Goal: Task Accomplishment & Management: Manage account settings

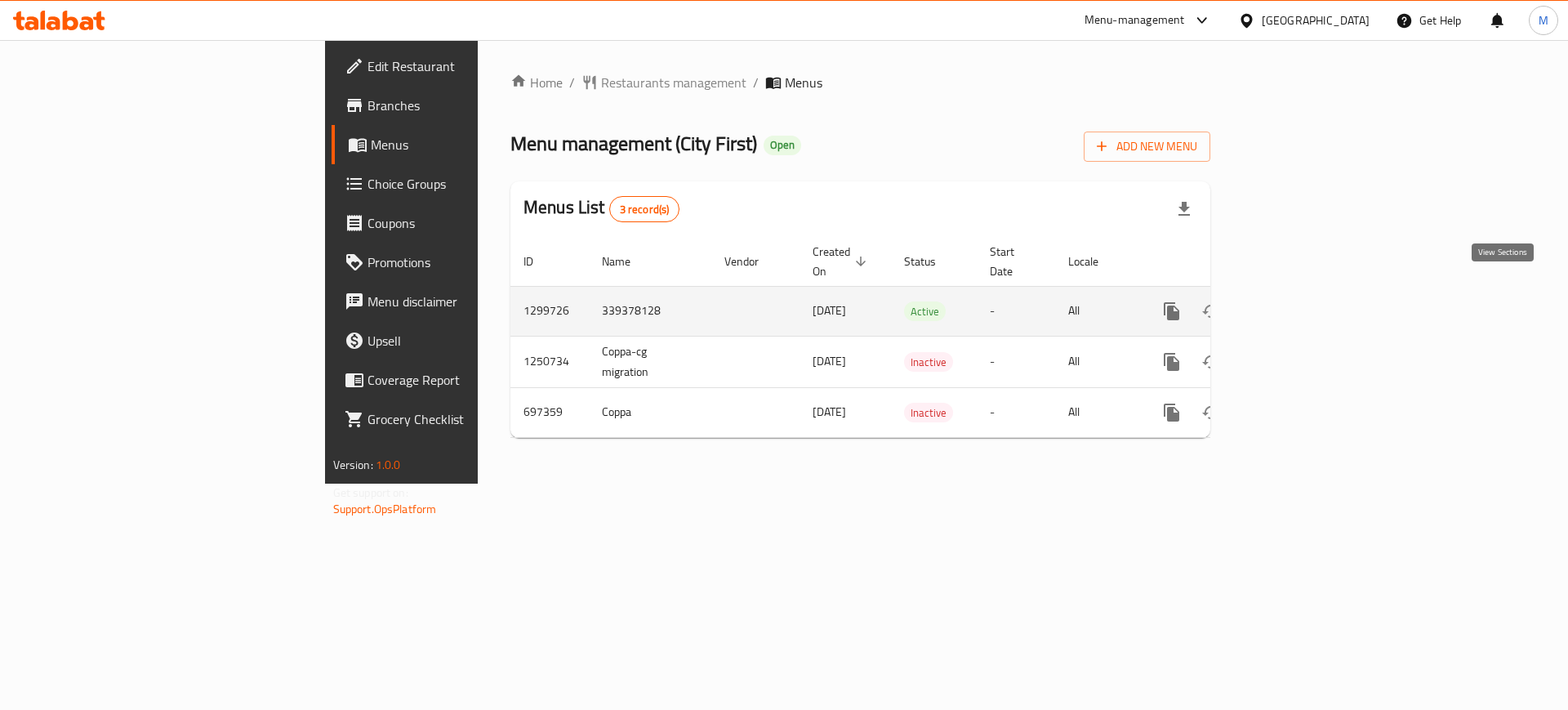
click at [1300, 302] on icon "enhanced table" at bounding box center [1289, 311] width 19 height 19
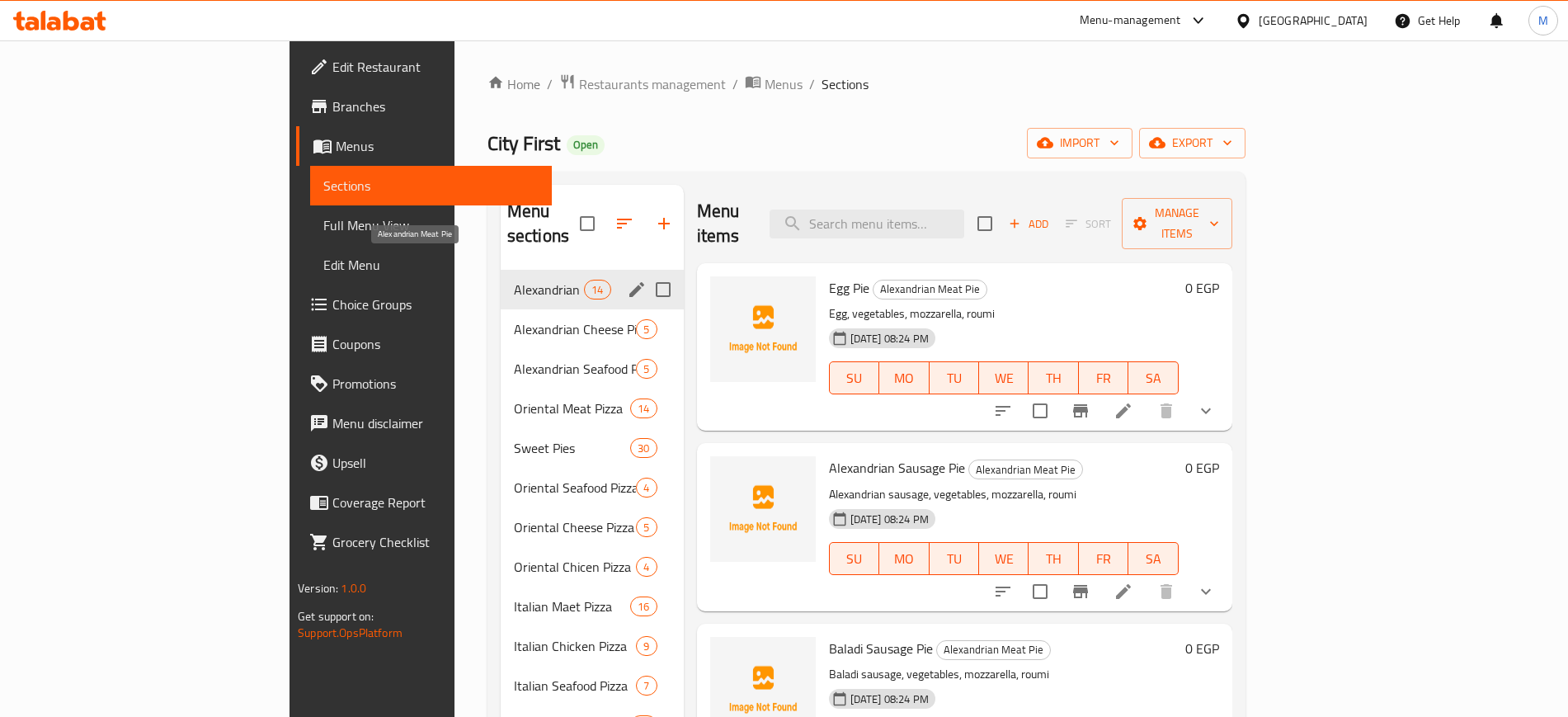
click at [514, 280] on span "Alexandrian Meat Pie" at bounding box center [548, 289] width 70 height 19
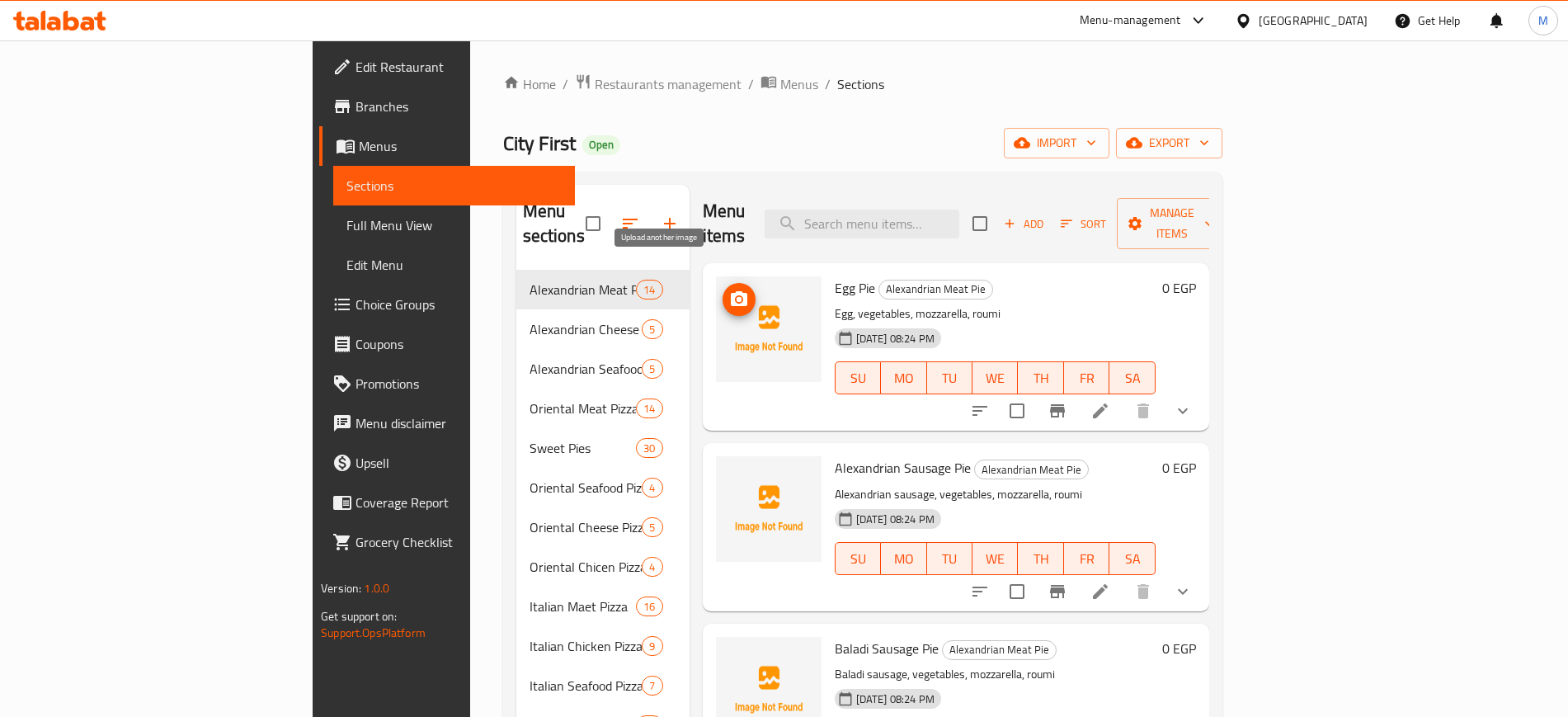
click at [723, 283] on button "upload picture" at bounding box center [739, 299] width 33 height 33
click at [731, 471] on icon "upload picture" at bounding box center [739, 478] width 16 height 15
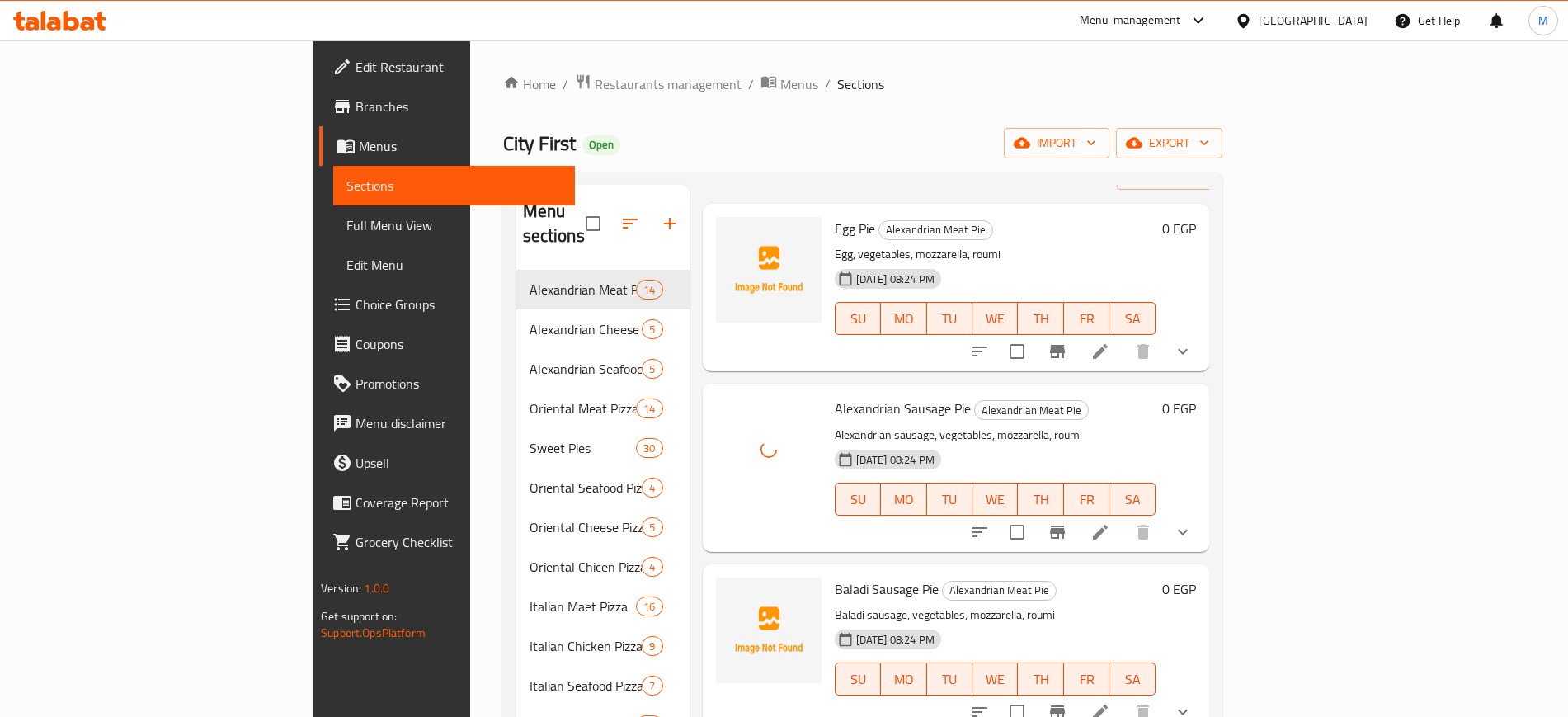
scroll to position [206, 0]
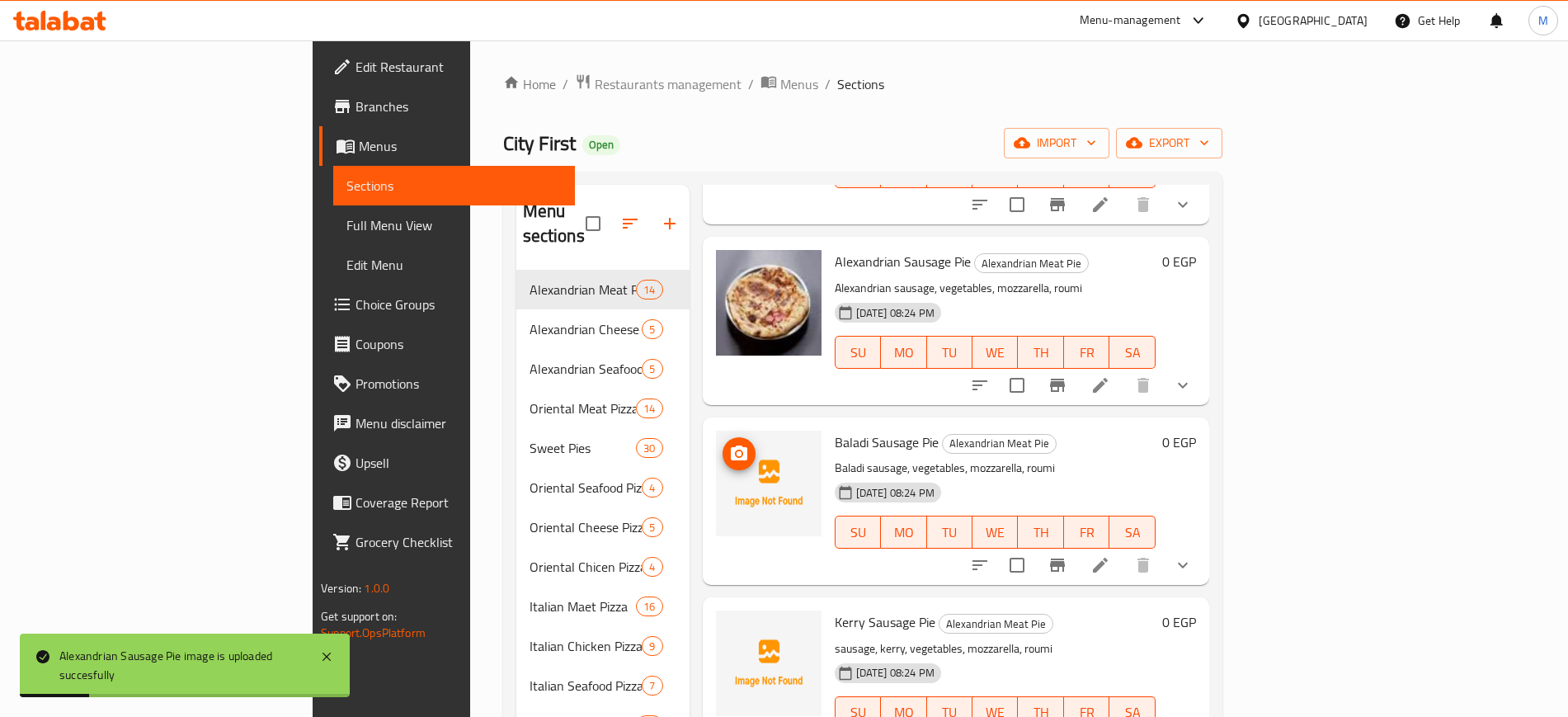
click at [731, 445] on icon "upload picture" at bounding box center [739, 452] width 16 height 15
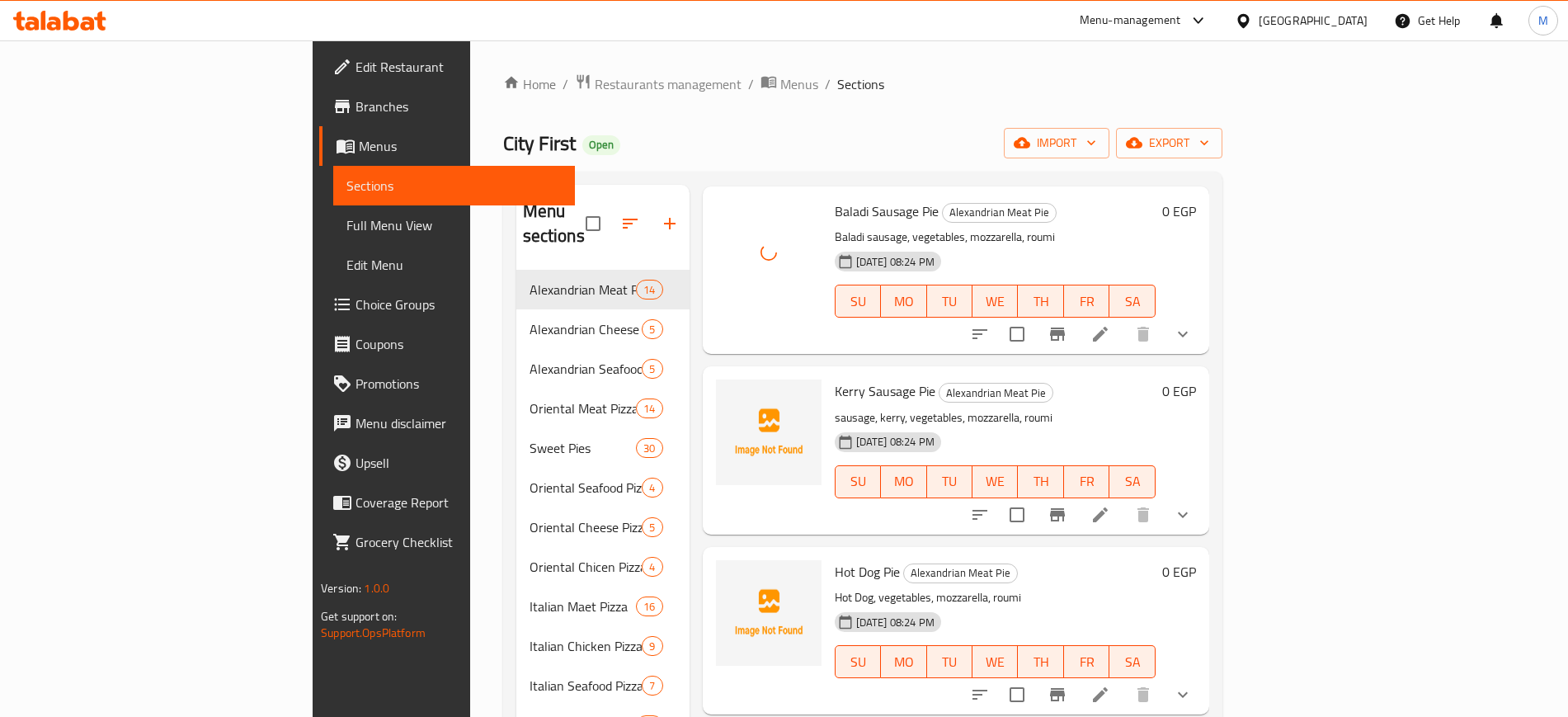
scroll to position [516, 0]
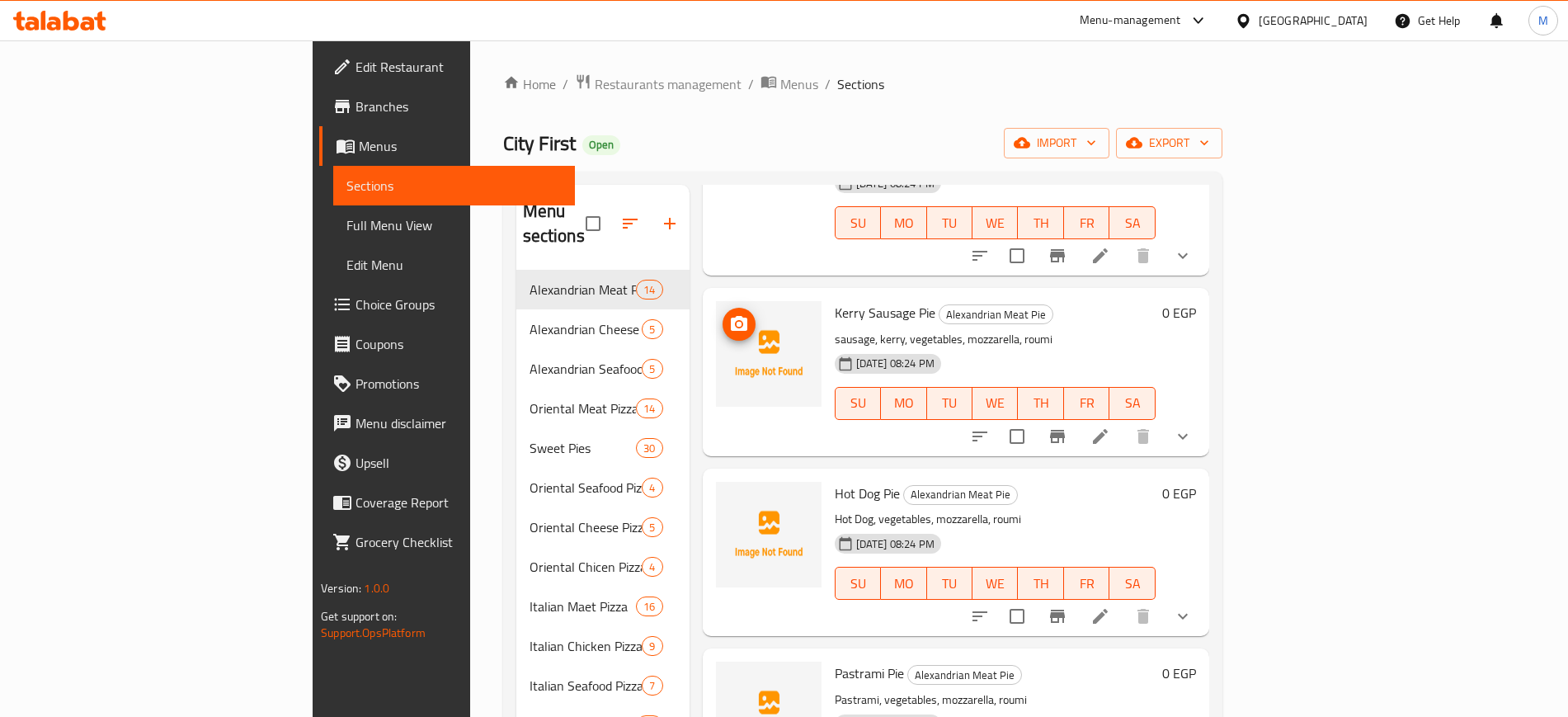
click at [731, 316] on icon "upload picture" at bounding box center [739, 323] width 16 height 15
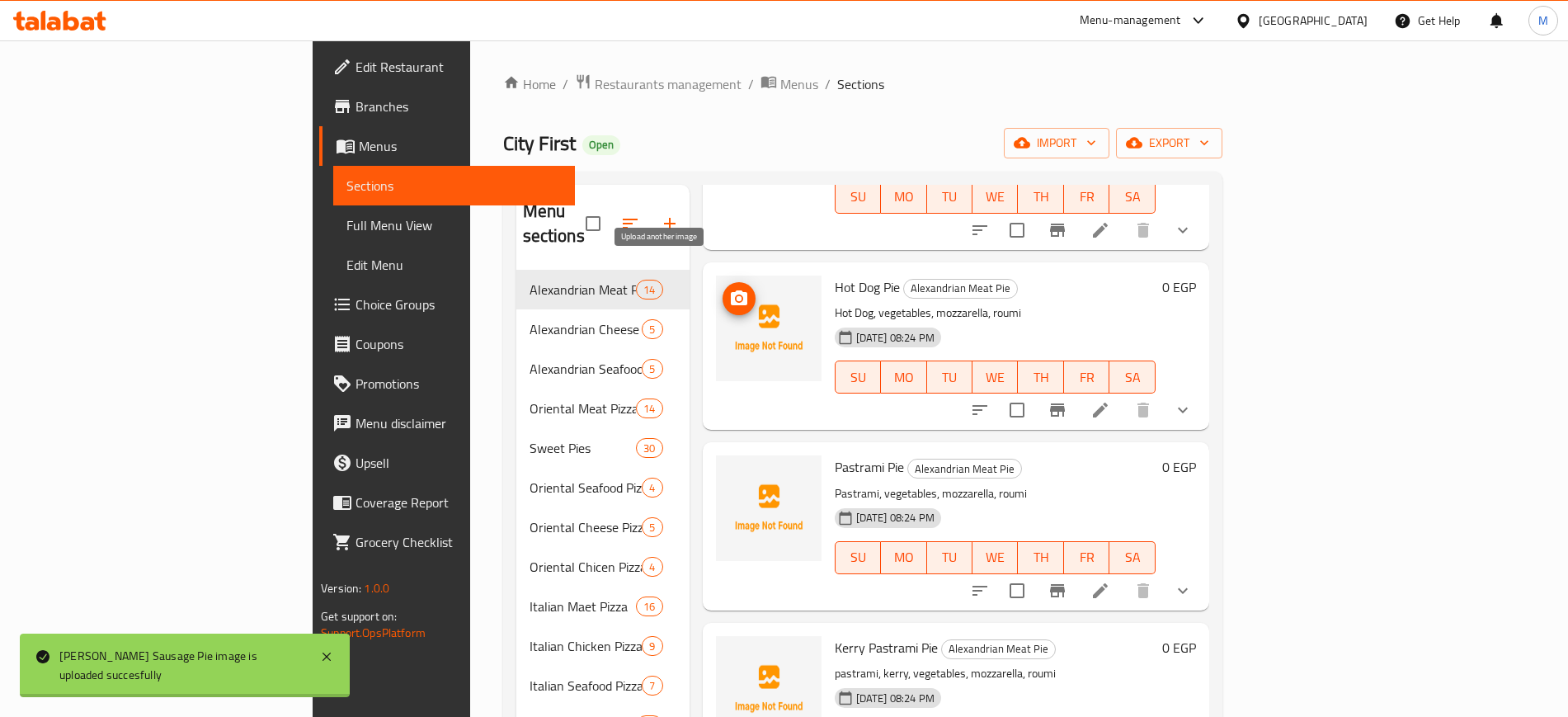
click at [736, 296] on circle "upload picture" at bounding box center [738, 298] width 5 height 5
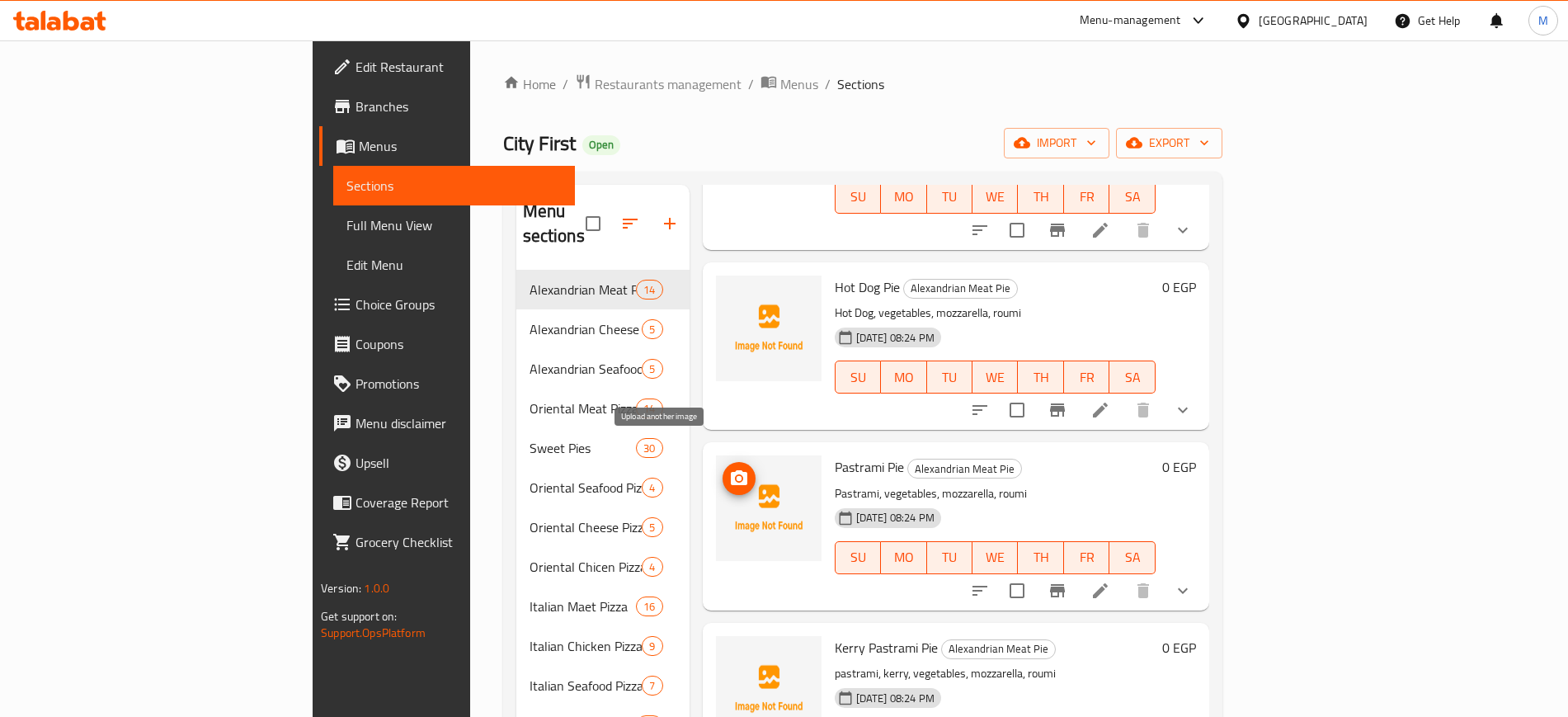
click at [731, 470] on icon "upload picture" at bounding box center [739, 477] width 16 height 15
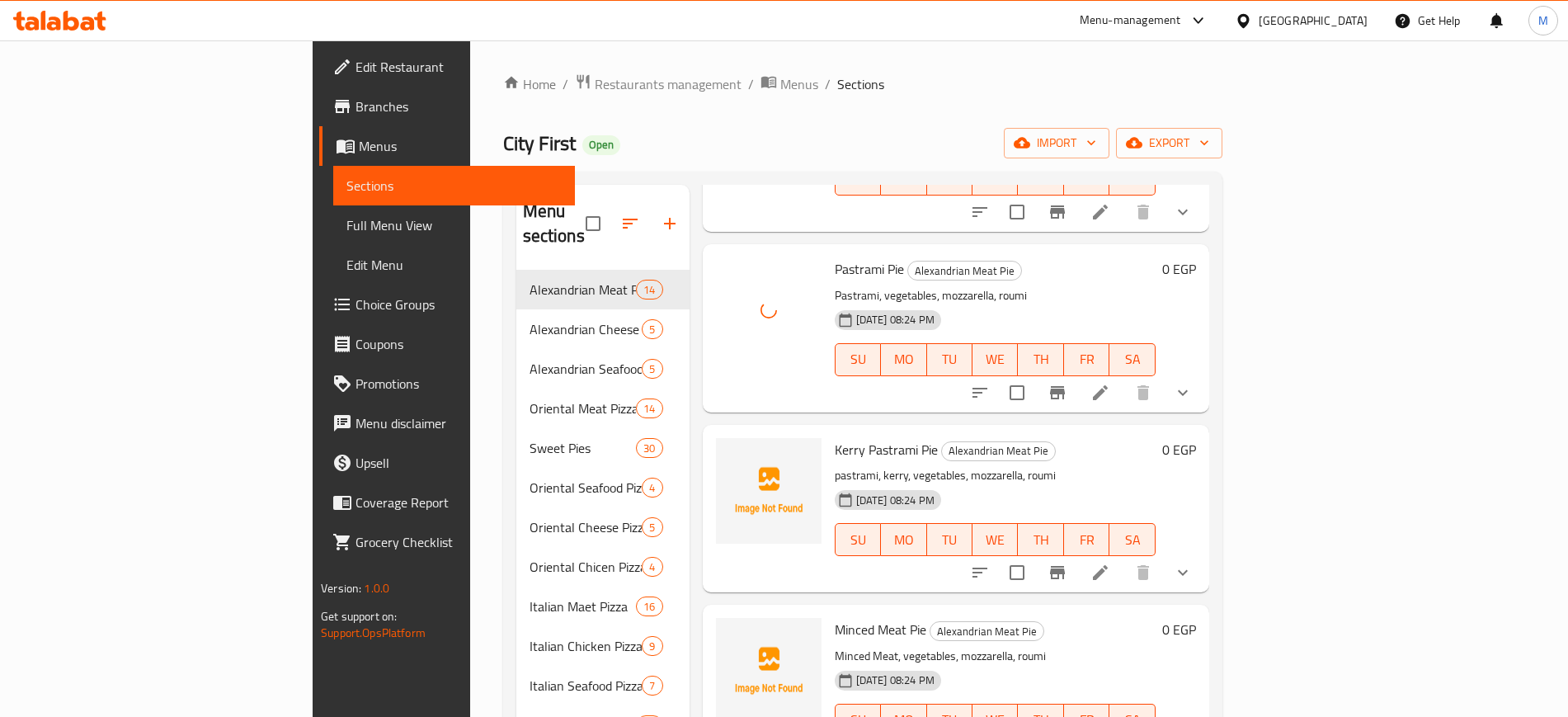
scroll to position [1031, 0]
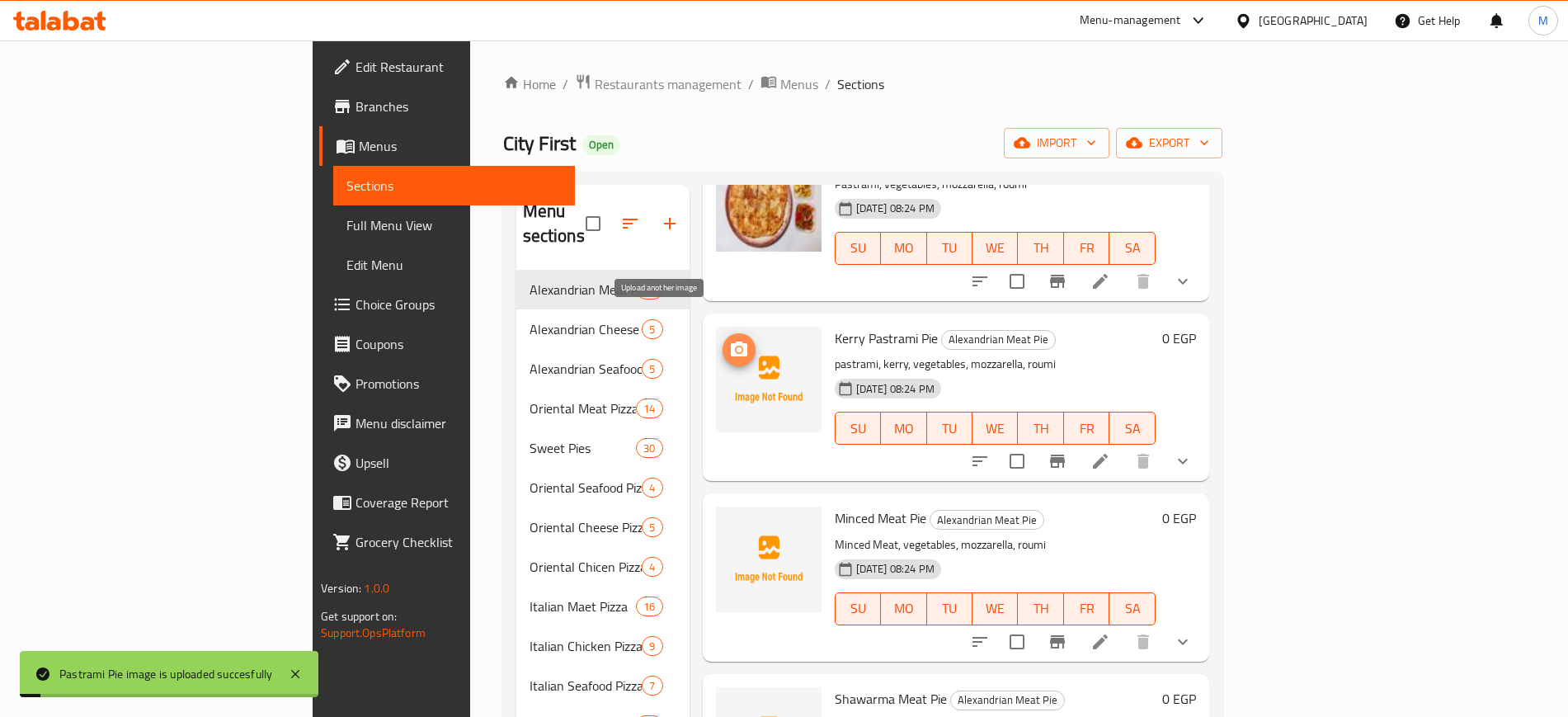
click at [729, 340] on icon "upload picture" at bounding box center [739, 349] width 19 height 19
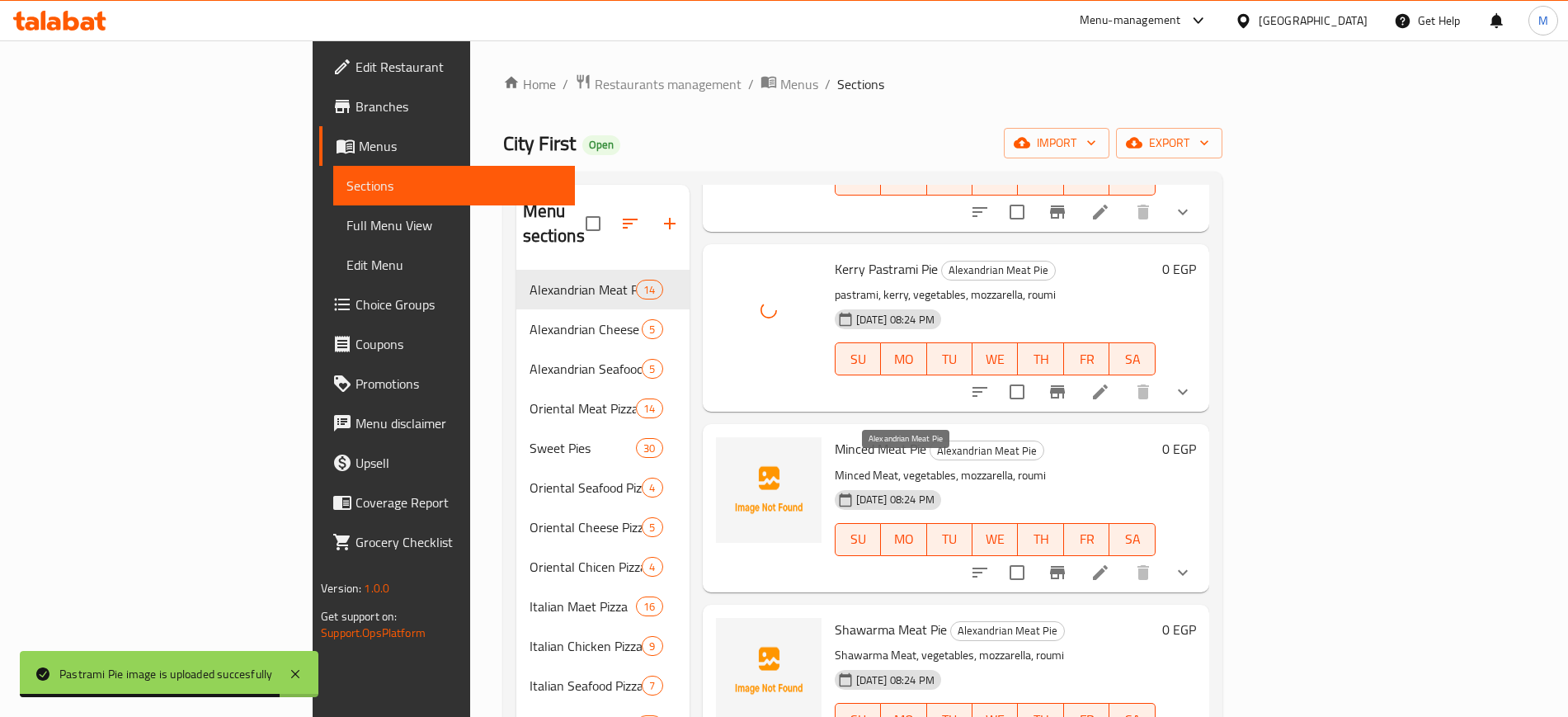
scroll to position [1134, 0]
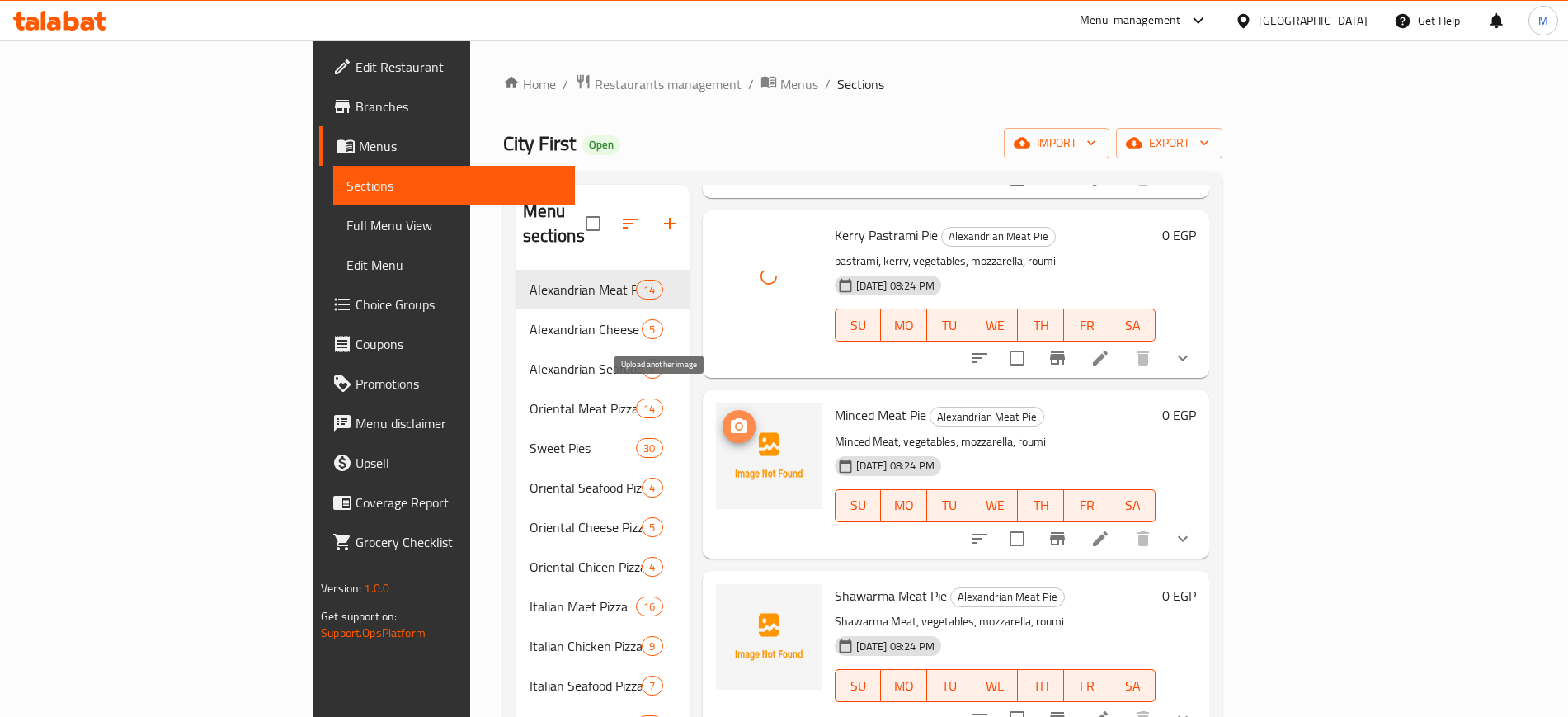
click at [729, 417] on icon "upload picture" at bounding box center [739, 427] width 19 height 19
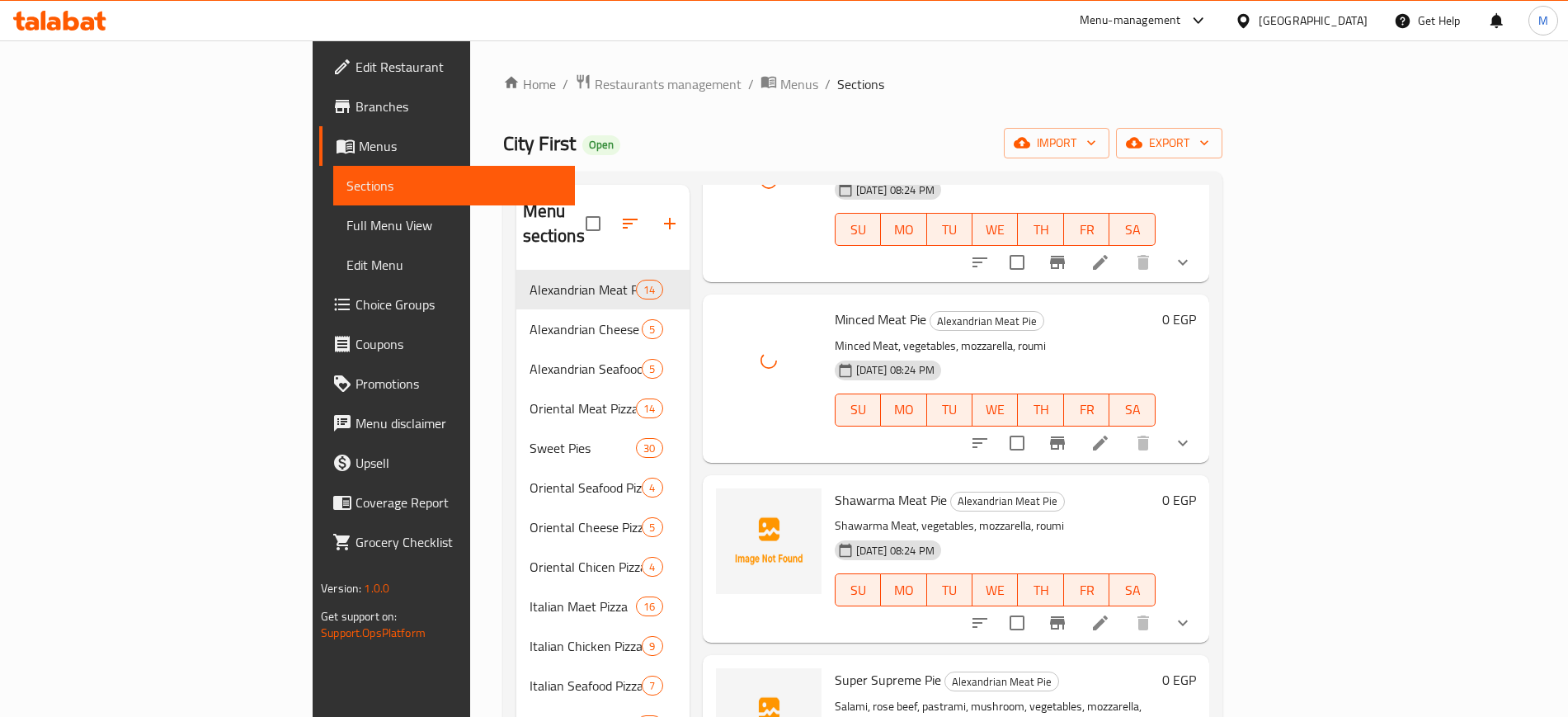
scroll to position [1341, 0]
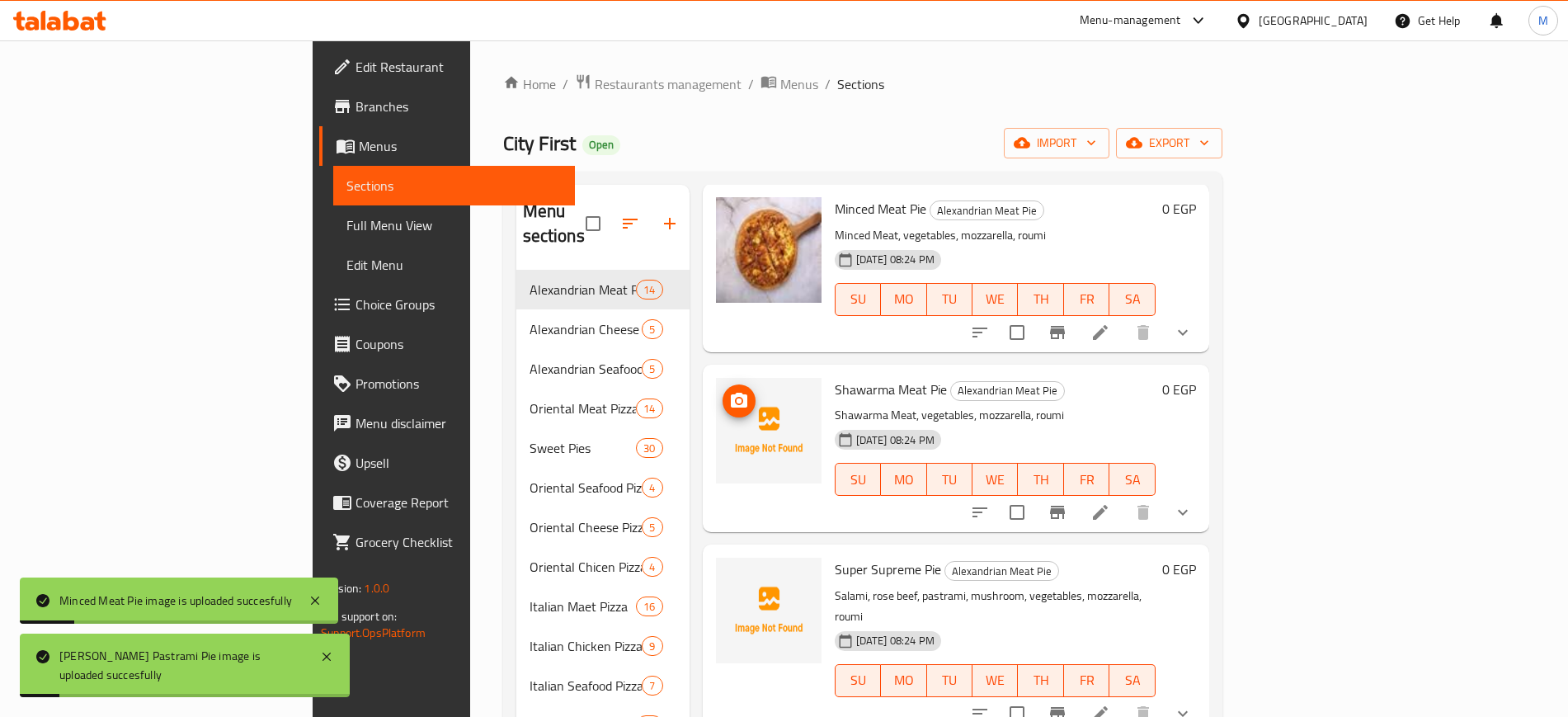
click at [736, 398] on circle "upload picture" at bounding box center [738, 400] width 5 height 5
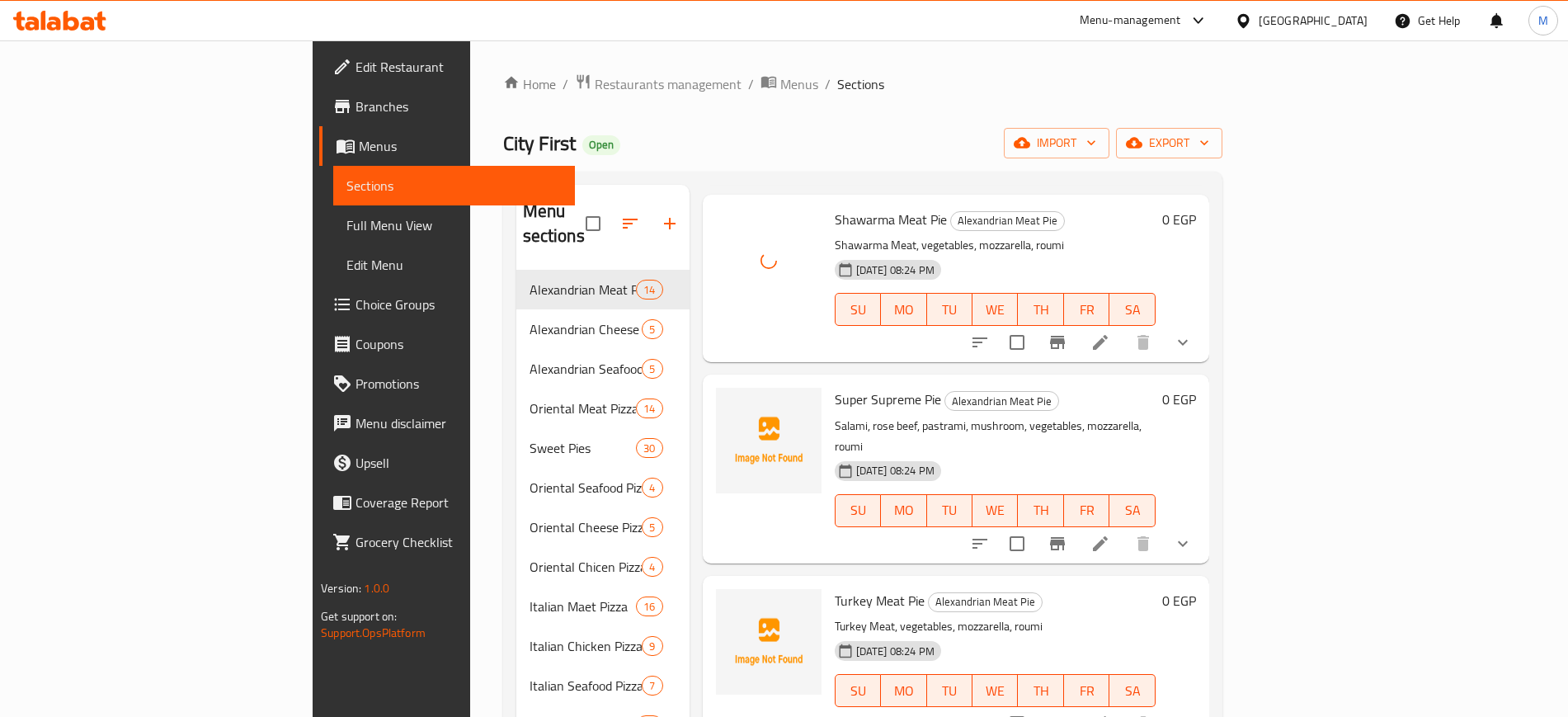
scroll to position [1563, 0]
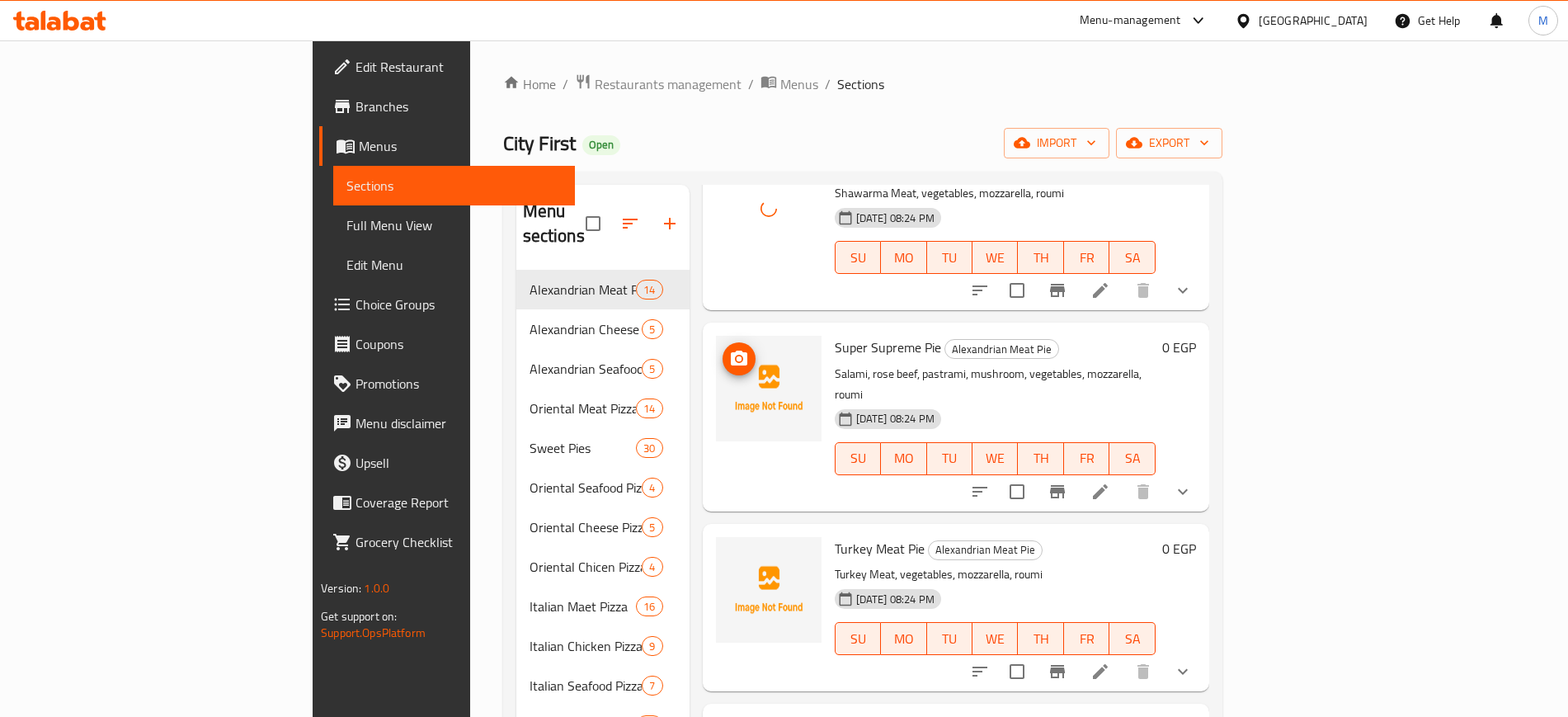
click at [736, 356] on circle "upload picture" at bounding box center [738, 358] width 5 height 5
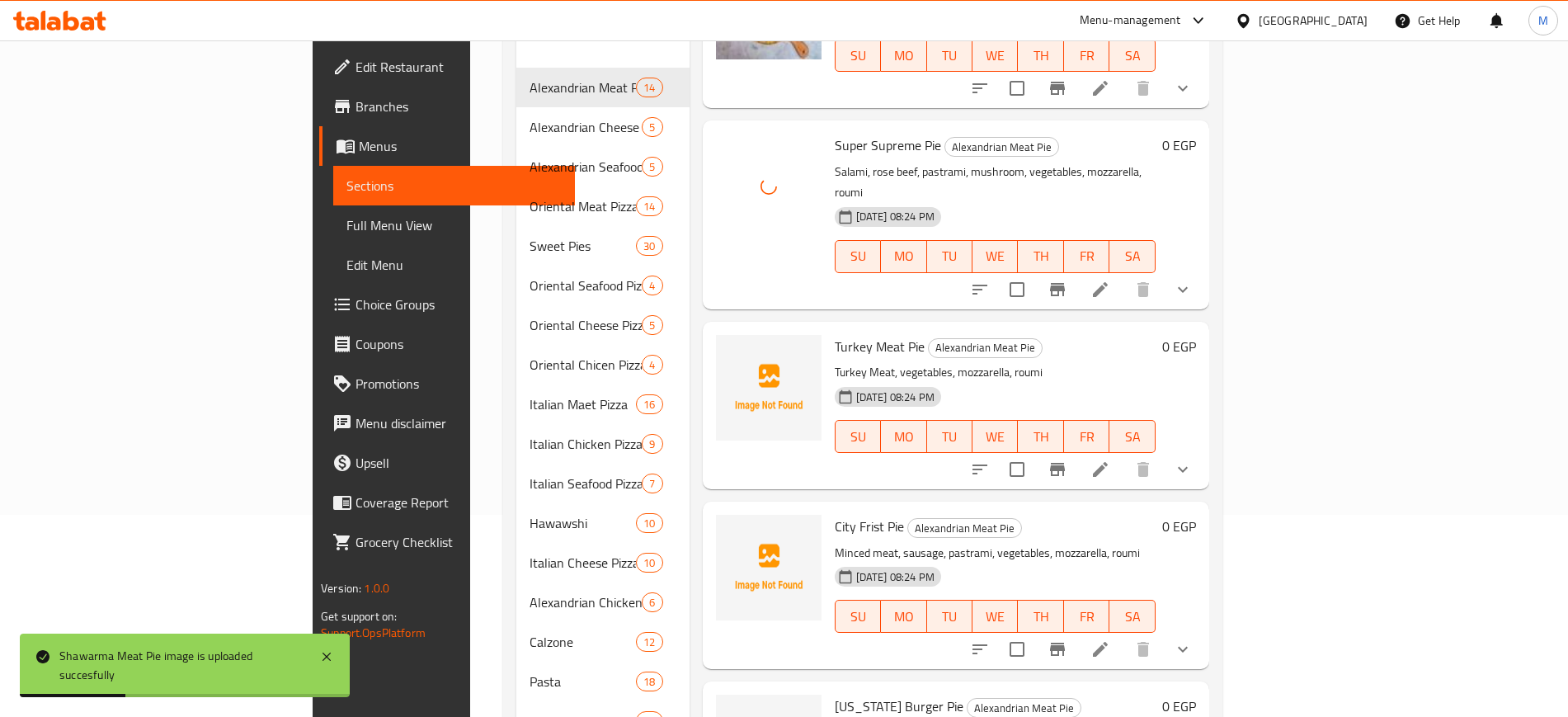
scroll to position [206, 0]
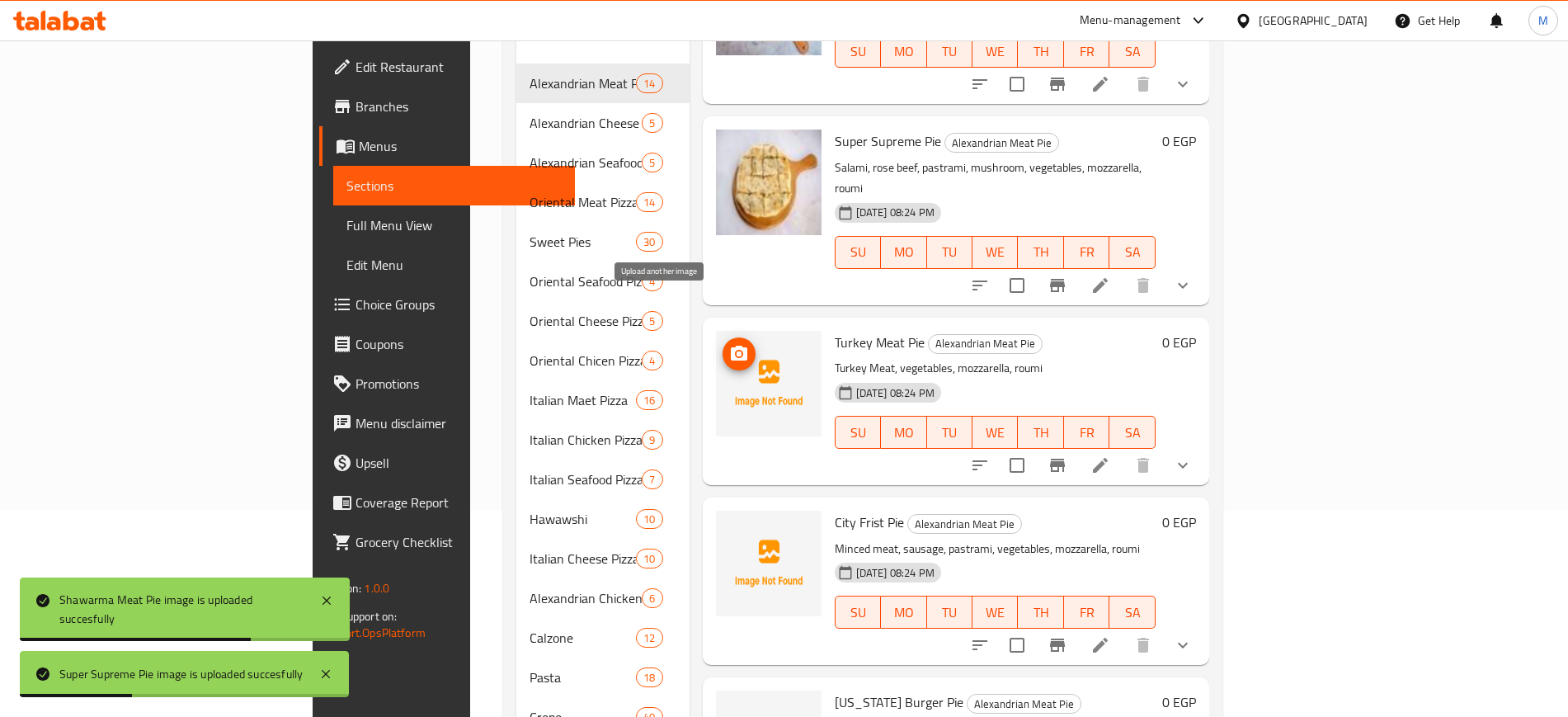
click at [729, 344] on icon "upload picture" at bounding box center [739, 354] width 19 height 19
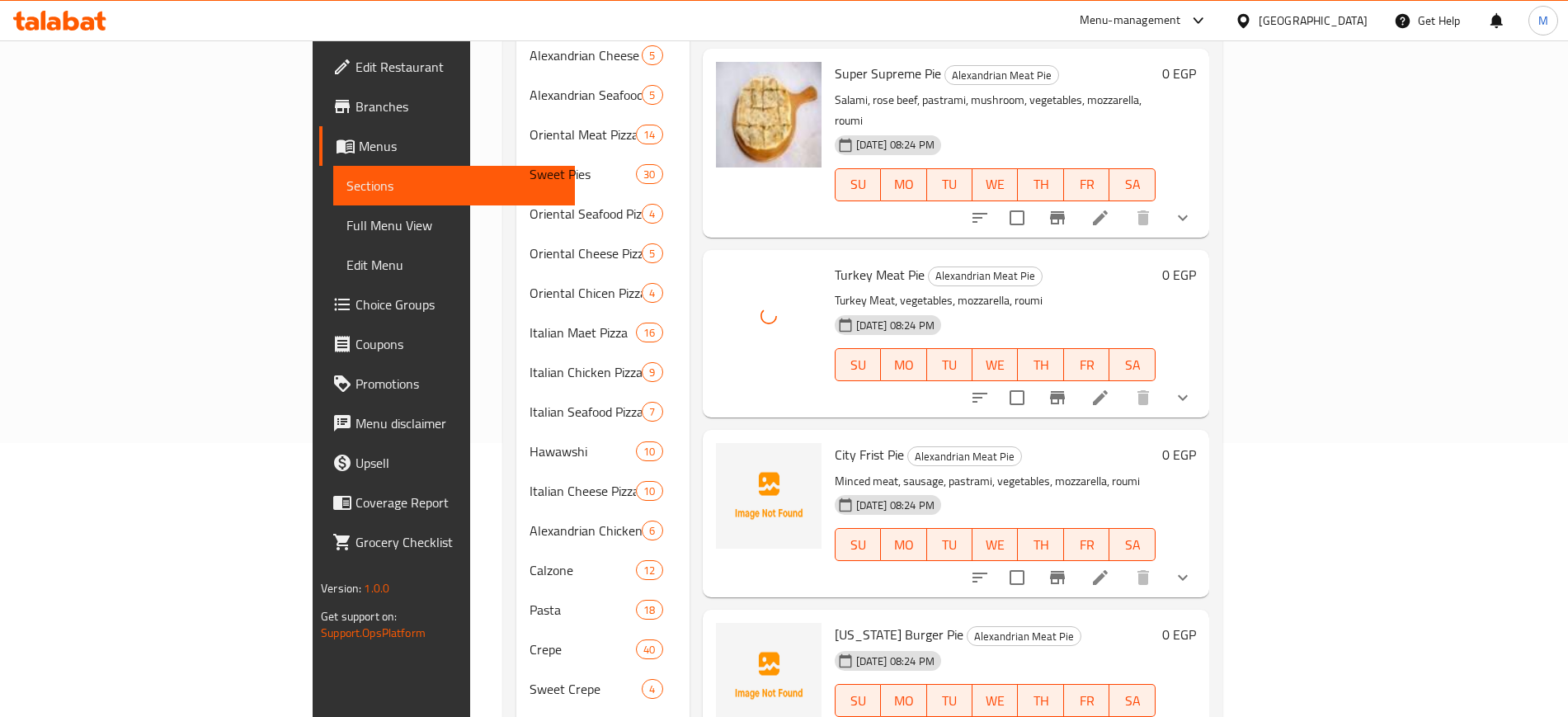
scroll to position [412, 0]
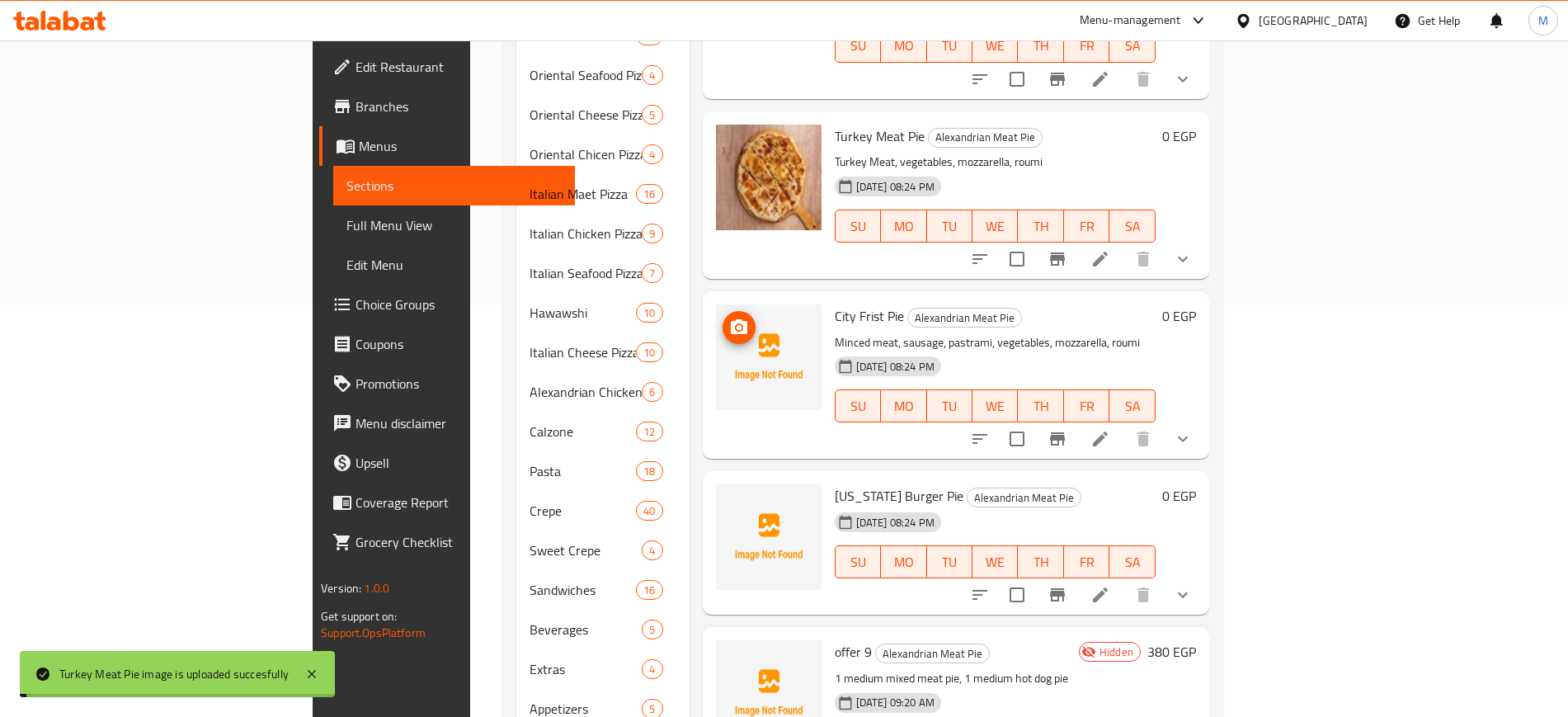
click at [731, 319] on icon "upload picture" at bounding box center [739, 326] width 16 height 15
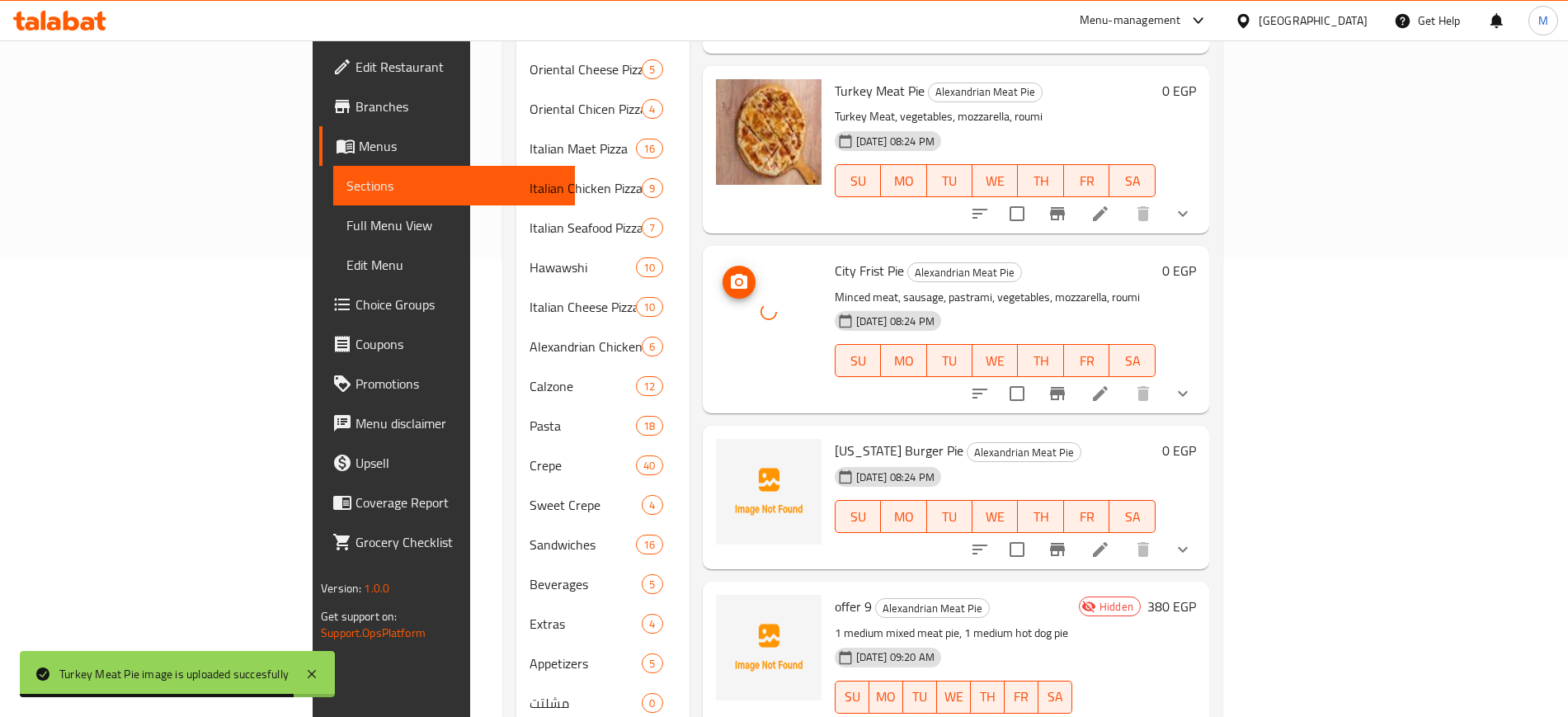
scroll to position [492, 0]
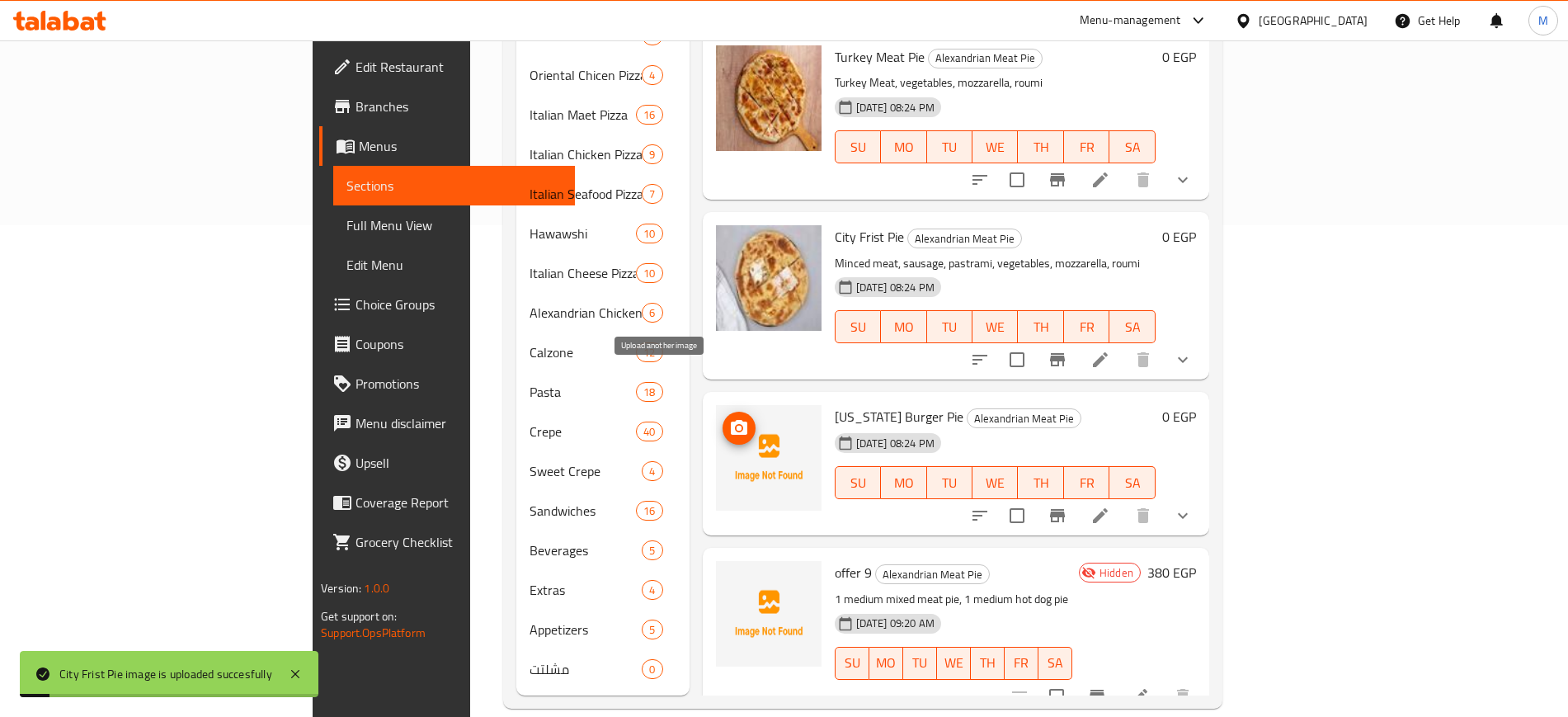
click at [729, 418] on icon "upload picture" at bounding box center [739, 428] width 19 height 19
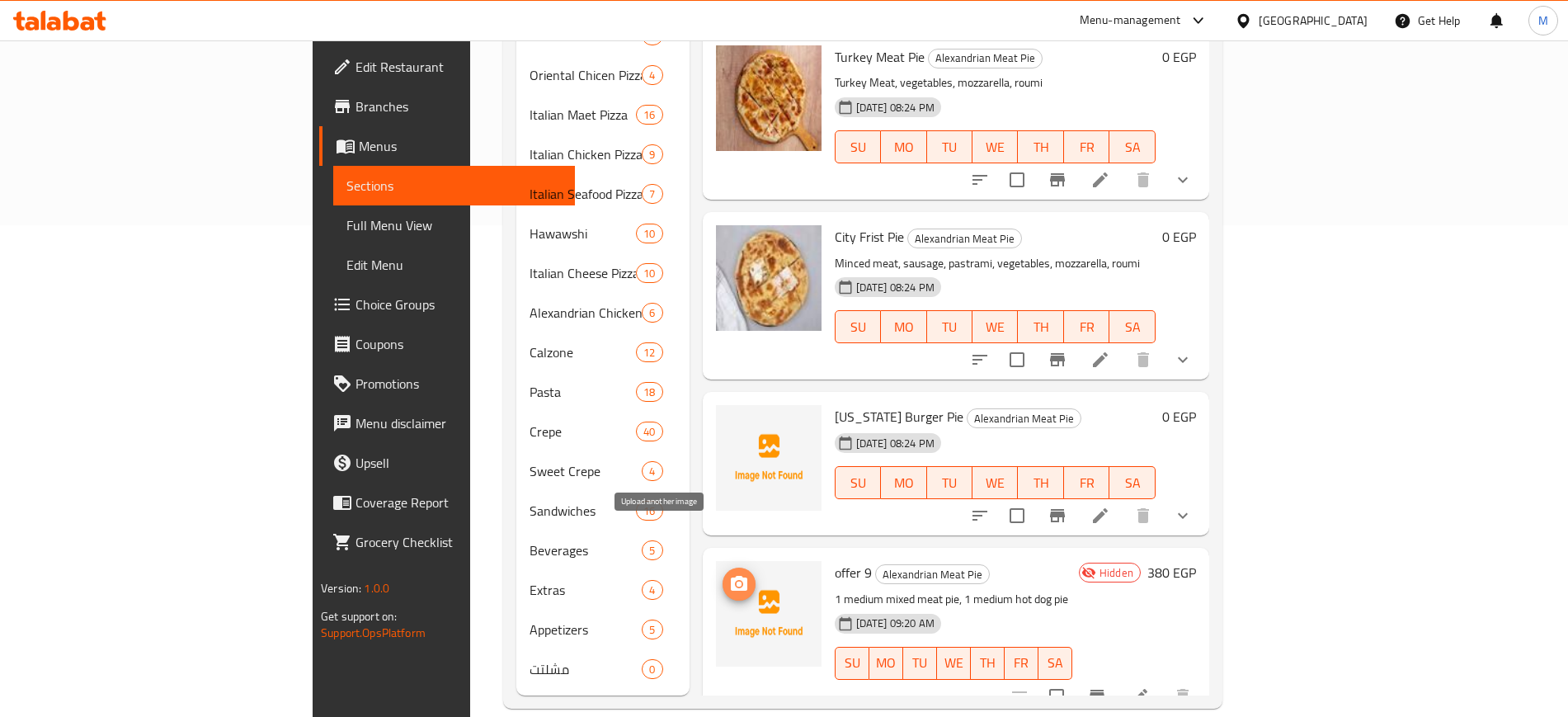
click at [723, 574] on span "upload picture" at bounding box center [739, 583] width 33 height 19
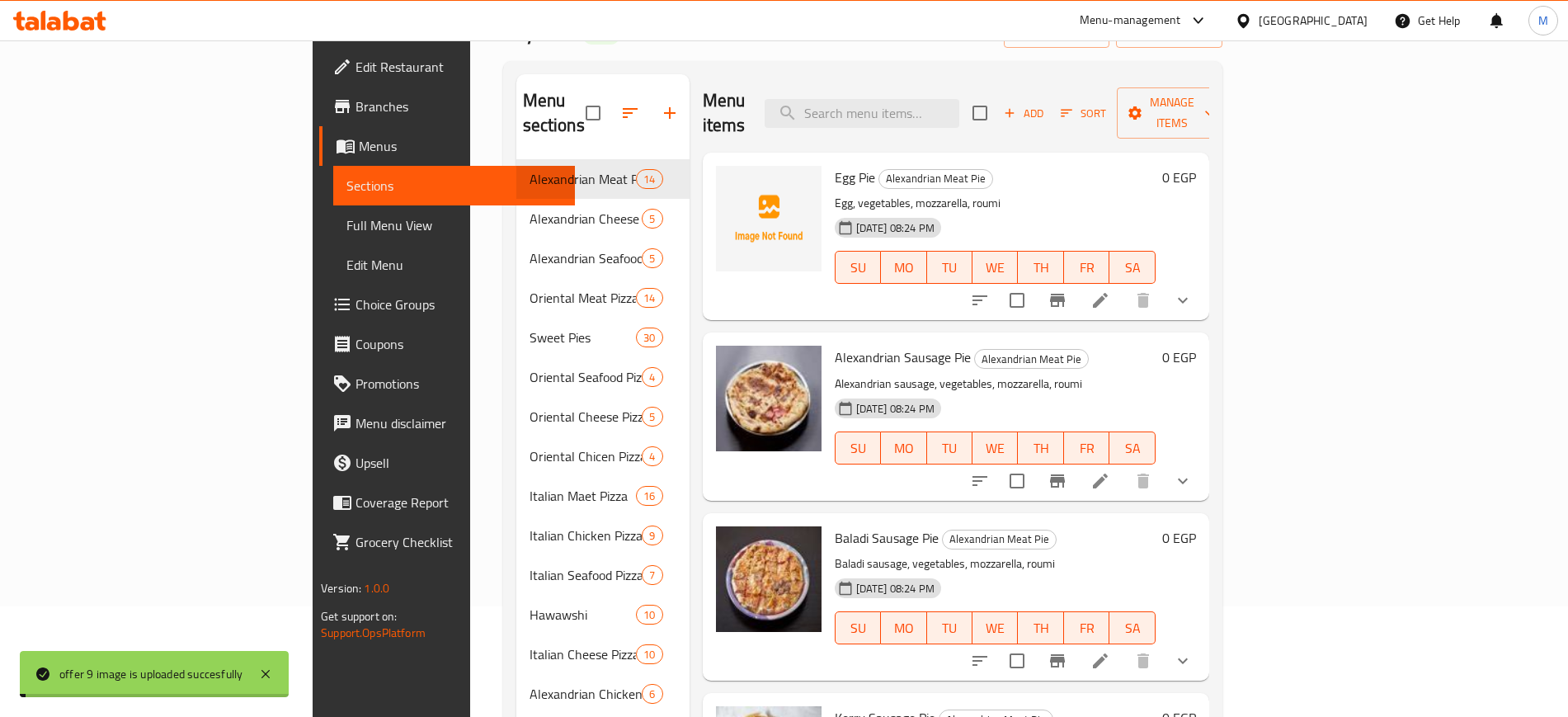
scroll to position [0, 0]
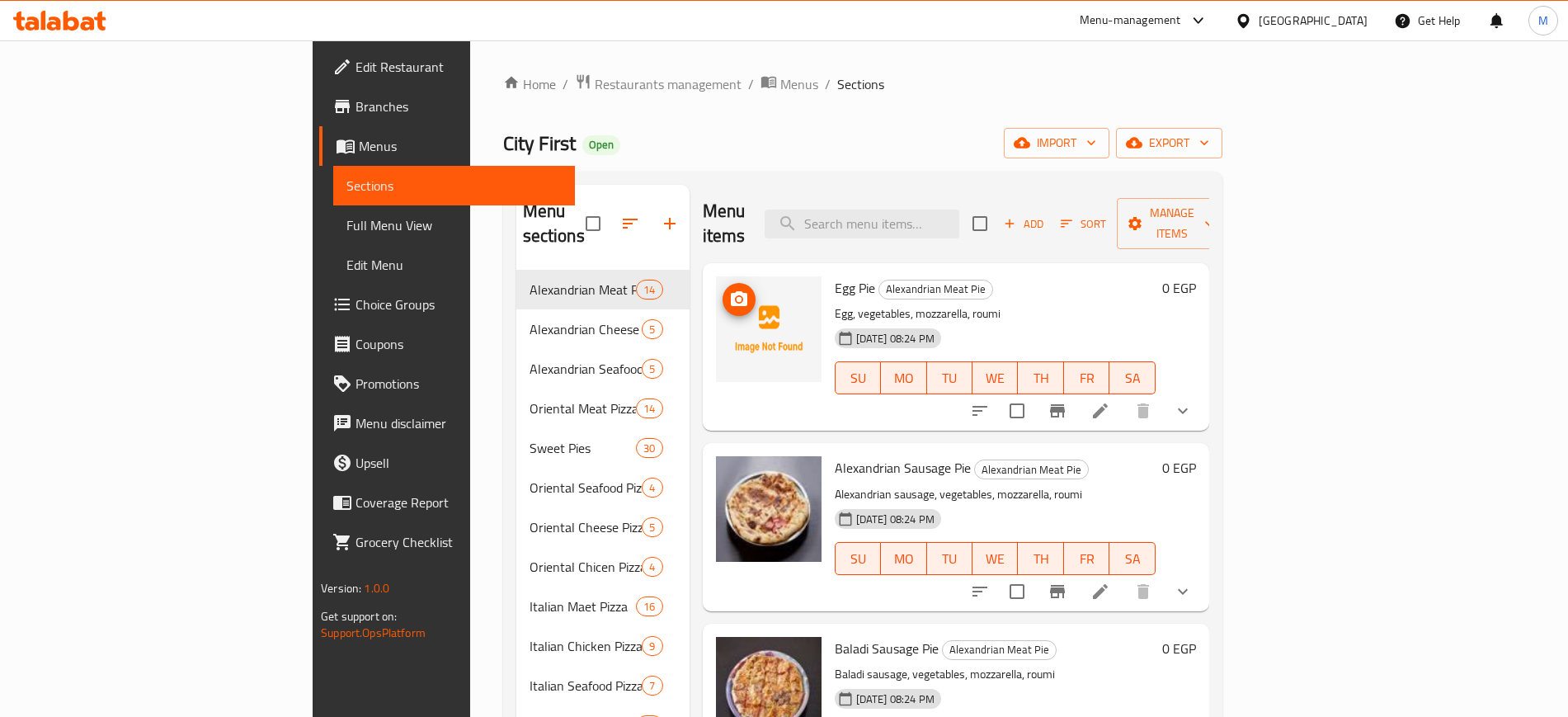
click at [729, 289] on icon "upload picture" at bounding box center [739, 299] width 19 height 19
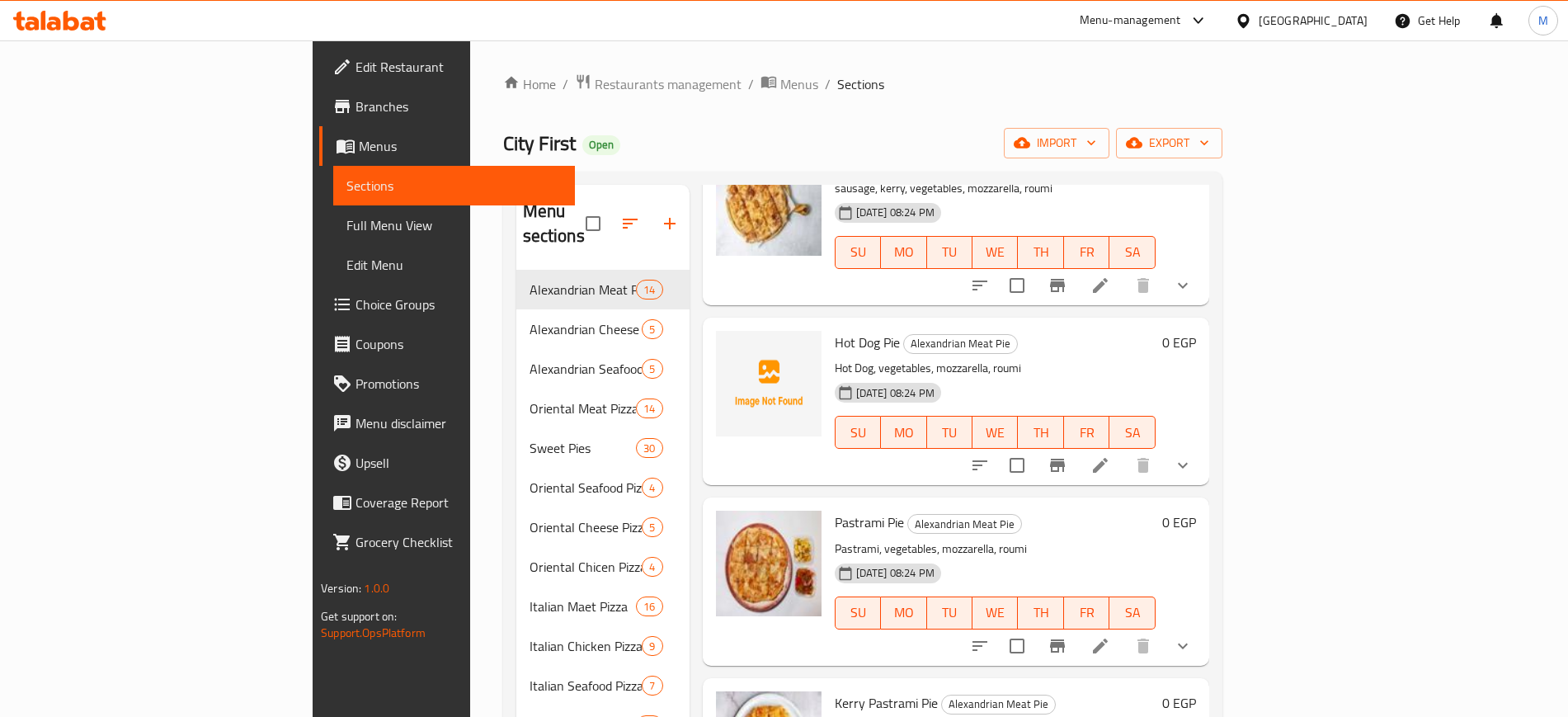
scroll to position [722, 0]
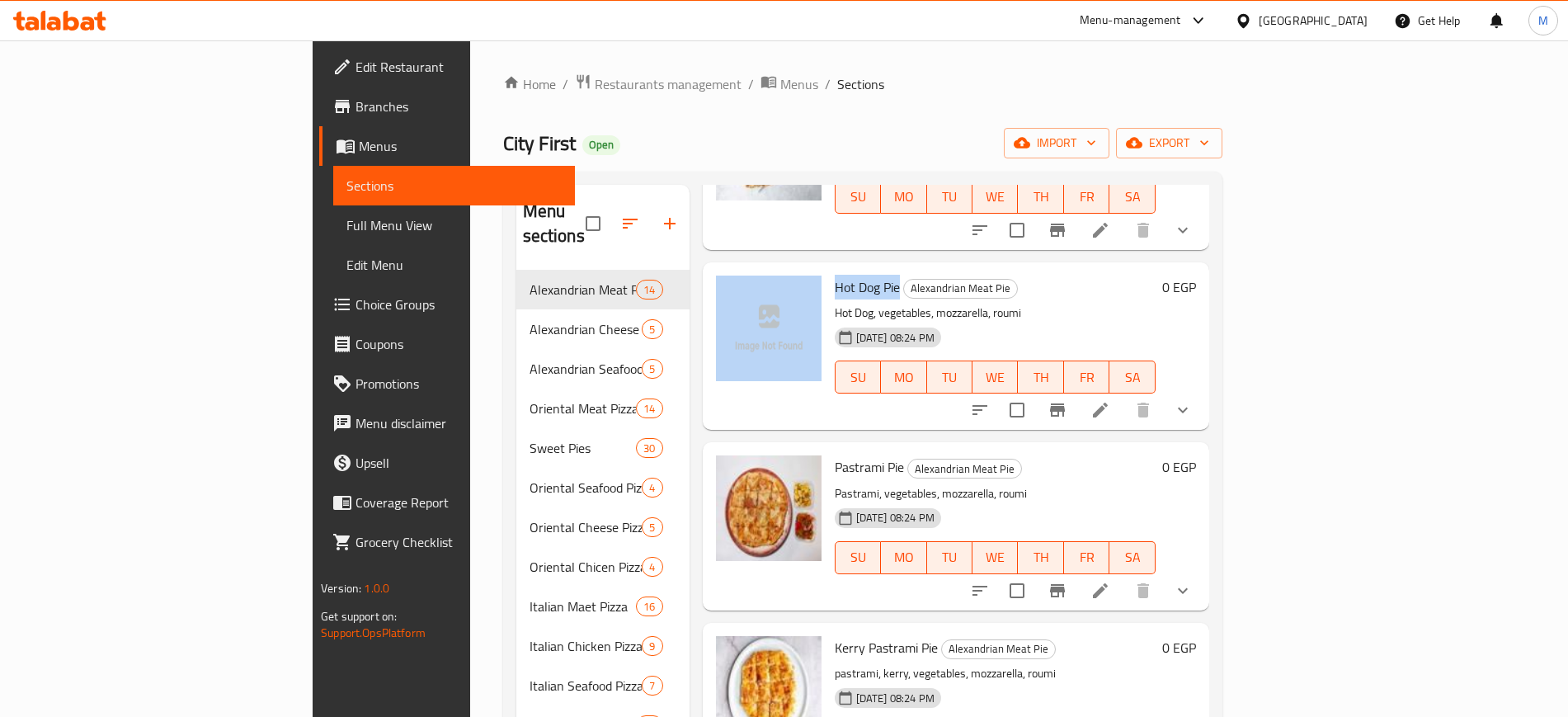
drag, startPoint x: 746, startPoint y: 262, endPoint x: 820, endPoint y: 267, distance: 74.2
click at [820, 269] on div "Hot Dog Pie Alexandrian Meat Pie Hot Dog, vegetables, mozzarella, roumi [DATE] …" at bounding box center [956, 345] width 493 height 154
copy div "Hot Dog Pie"
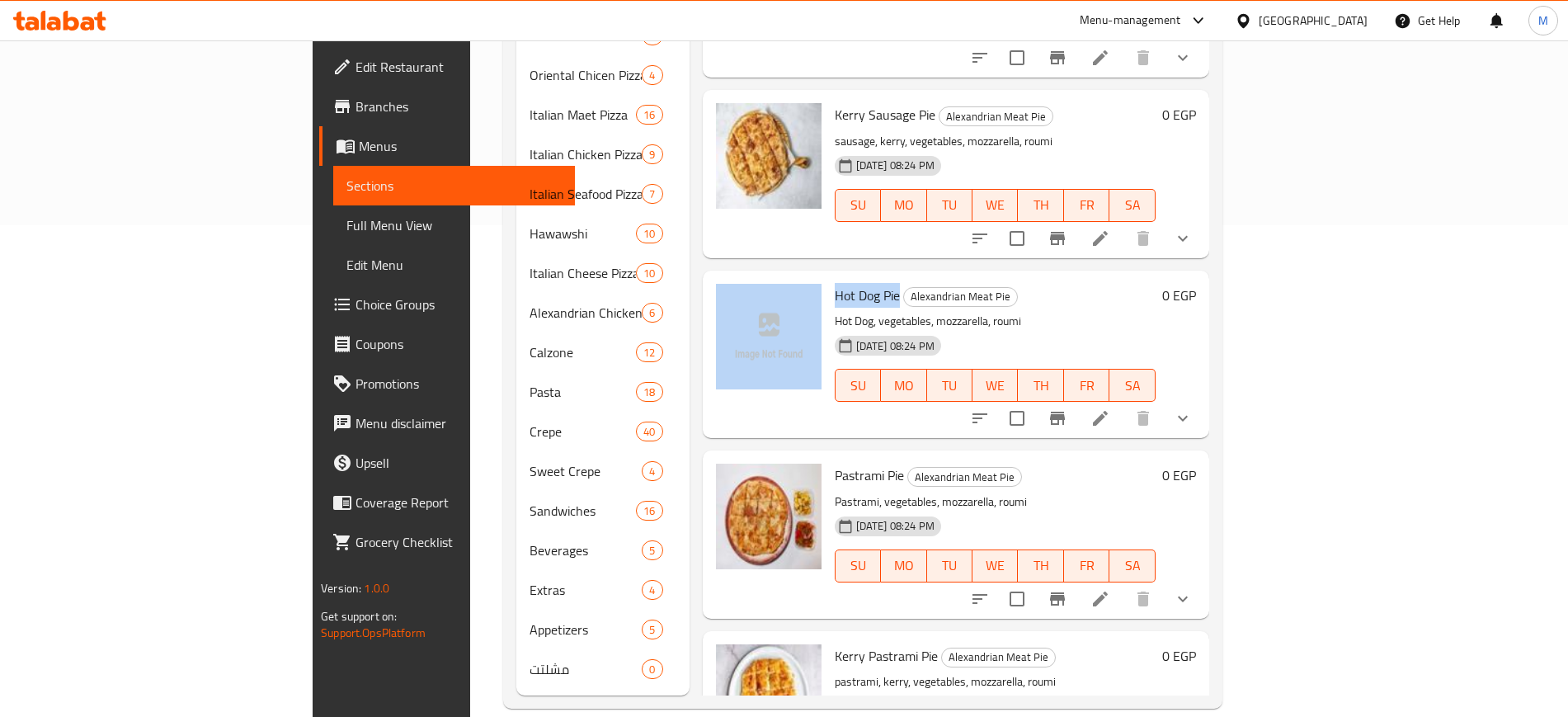
scroll to position [0, 0]
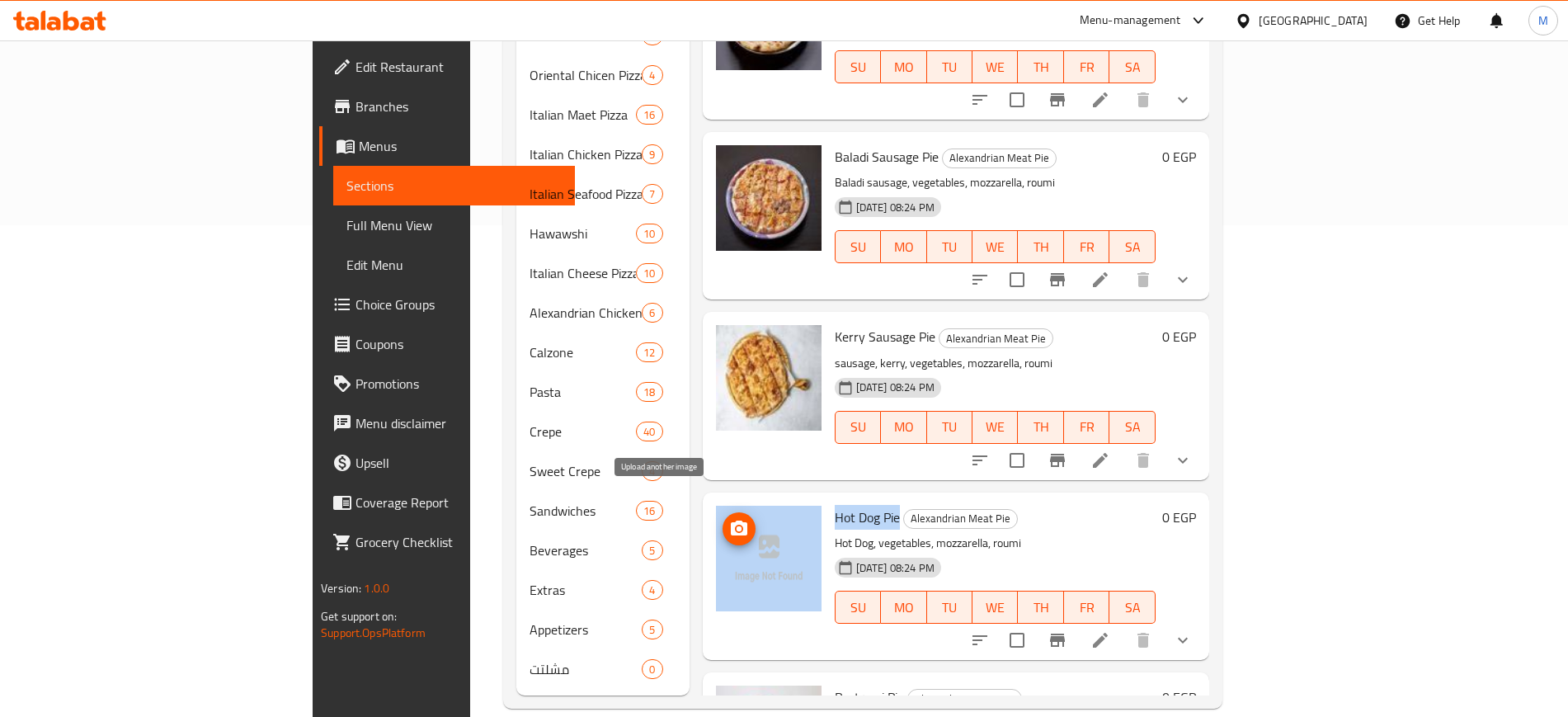
click at [723, 519] on span "upload picture" at bounding box center [739, 528] width 33 height 19
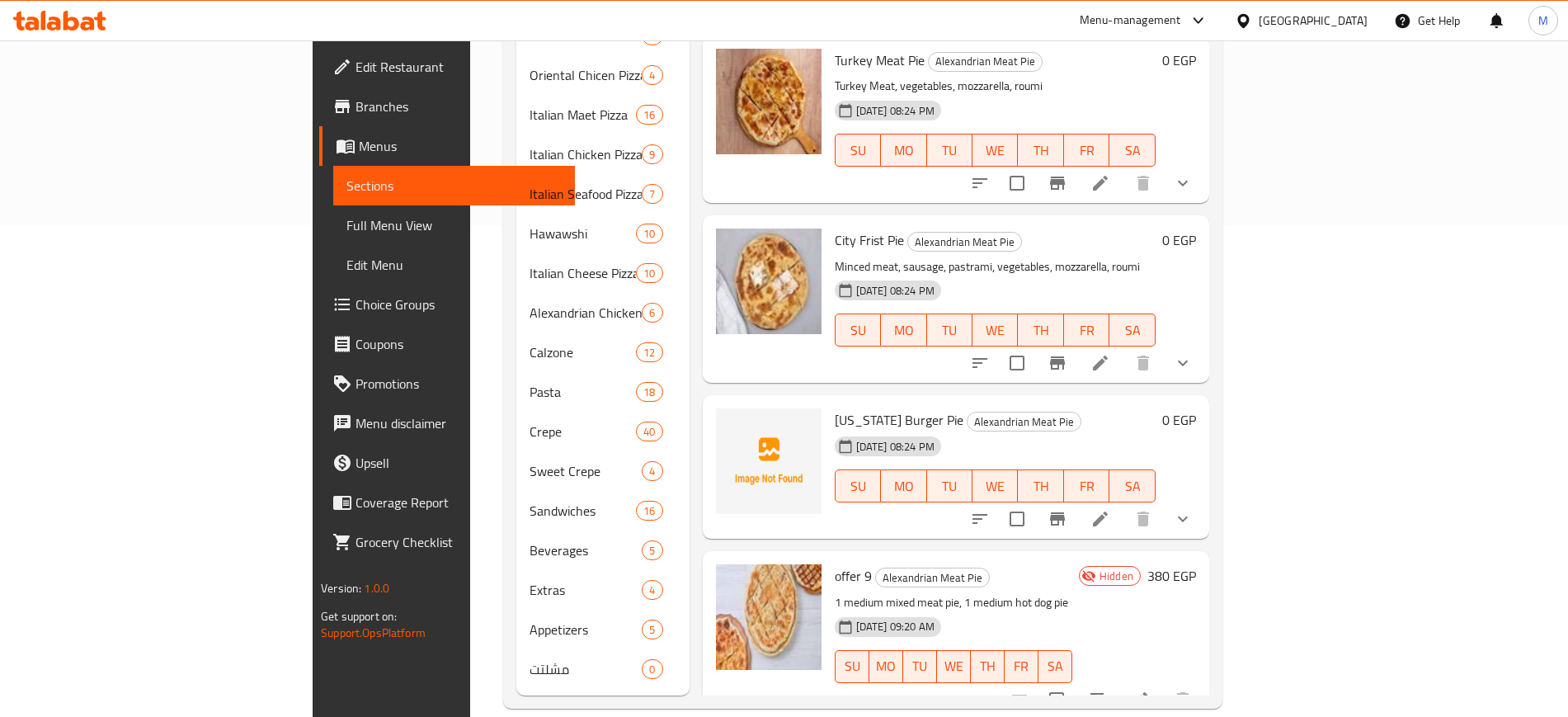
scroll to position [1563, 0]
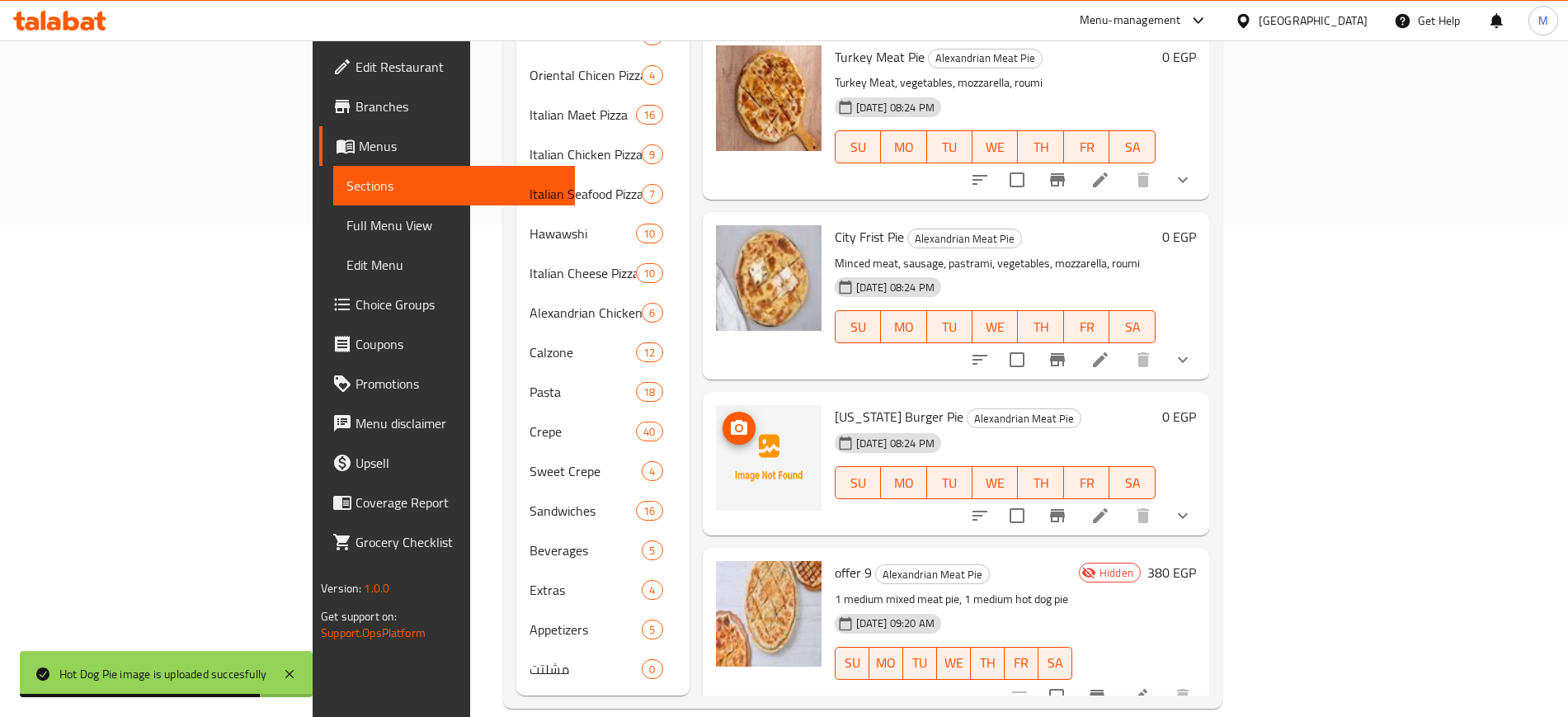
click at [731, 420] on icon "upload picture" at bounding box center [739, 427] width 16 height 15
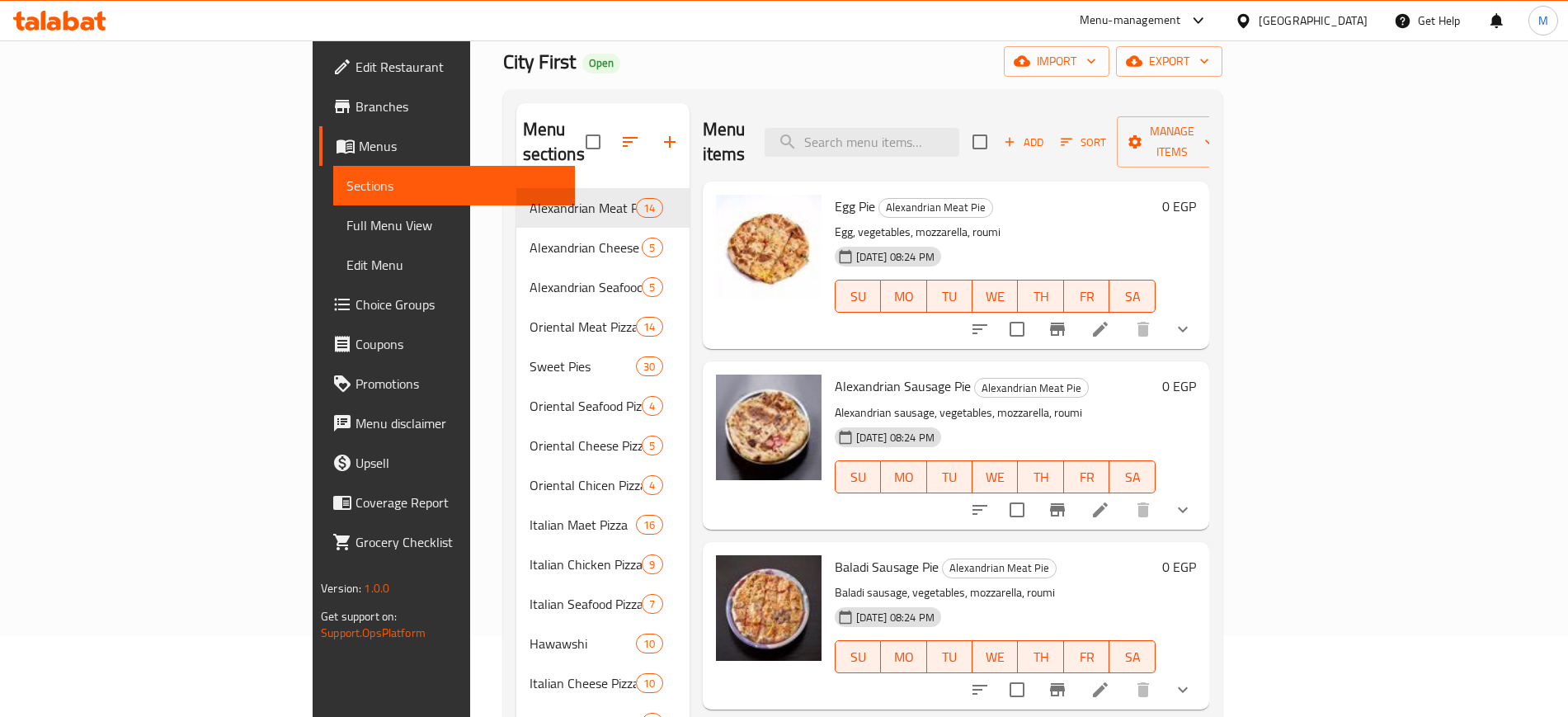
scroll to position [0, 0]
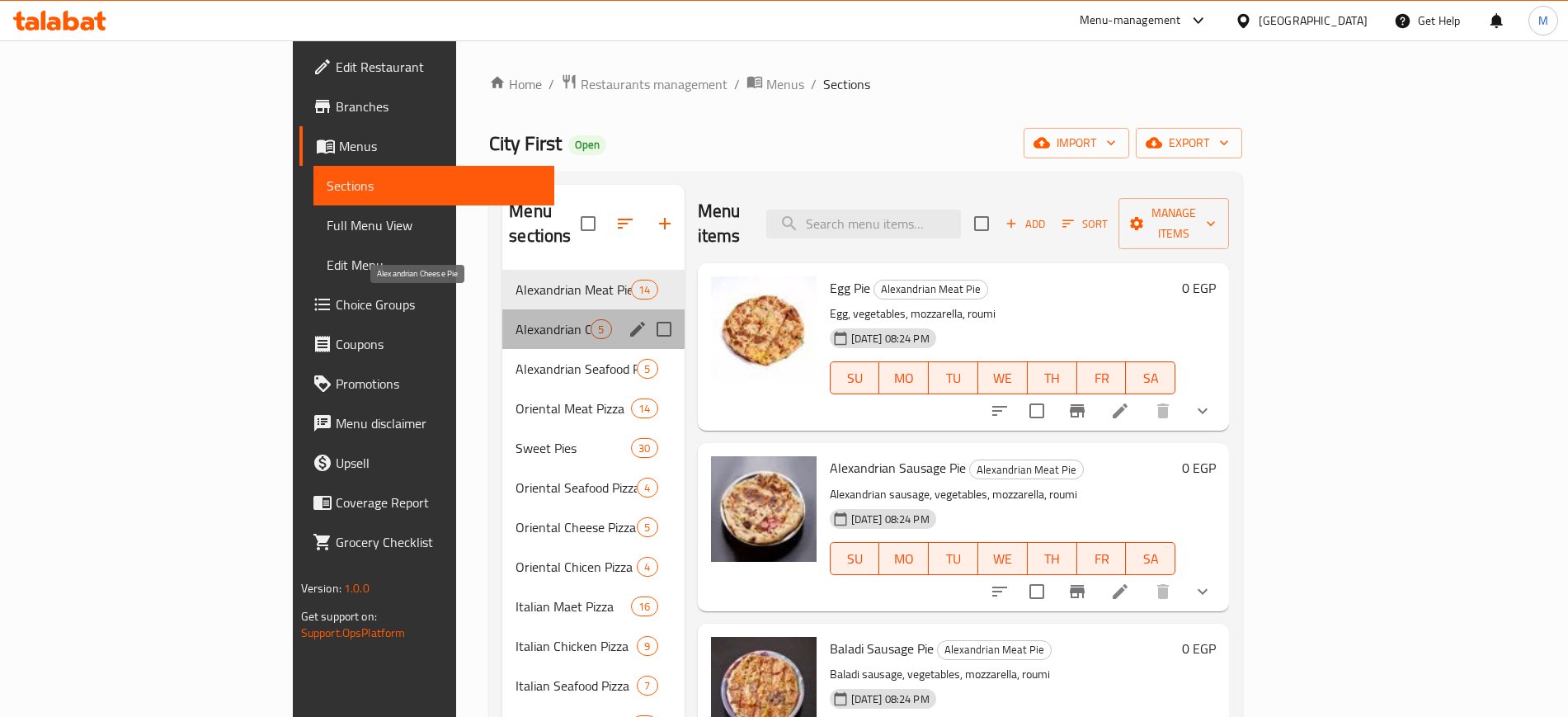
click at [516, 319] on span "Alexandrian Cheese Pie" at bounding box center [553, 329] width 75 height 19
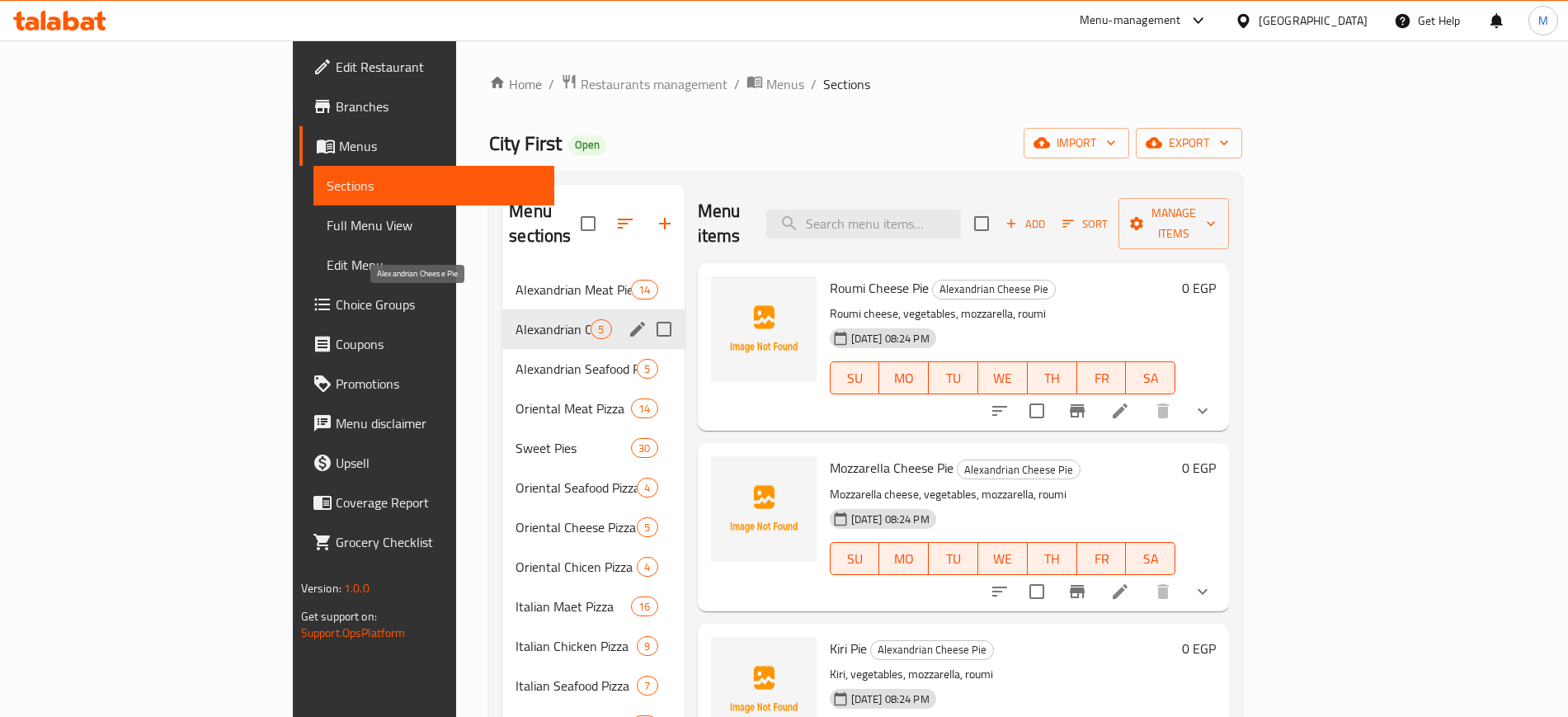
click at [516, 319] on span "Alexandrian Cheese Pie" at bounding box center [553, 329] width 75 height 19
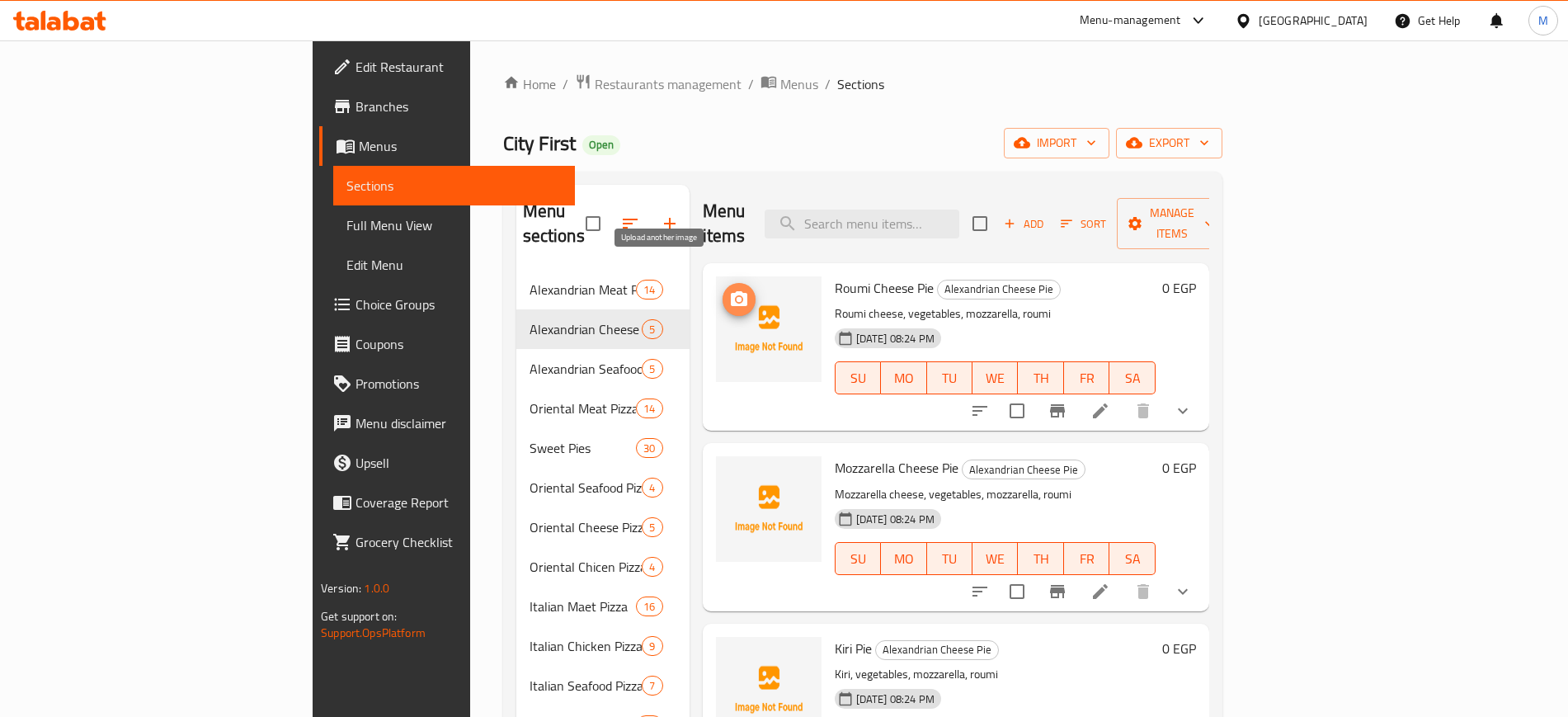
click at [731, 291] on icon "upload picture" at bounding box center [739, 298] width 16 height 15
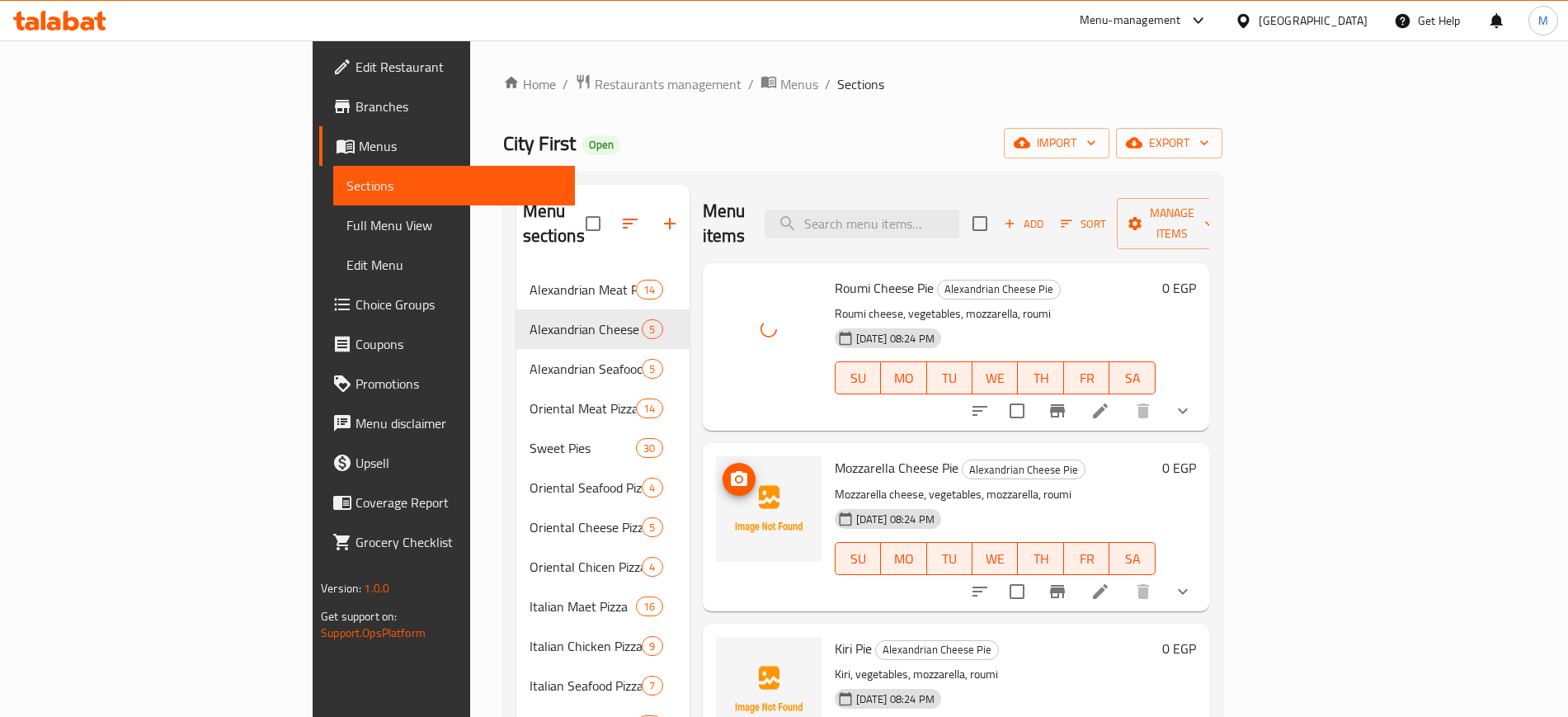
click at [731, 471] on icon "upload picture" at bounding box center [739, 478] width 16 height 15
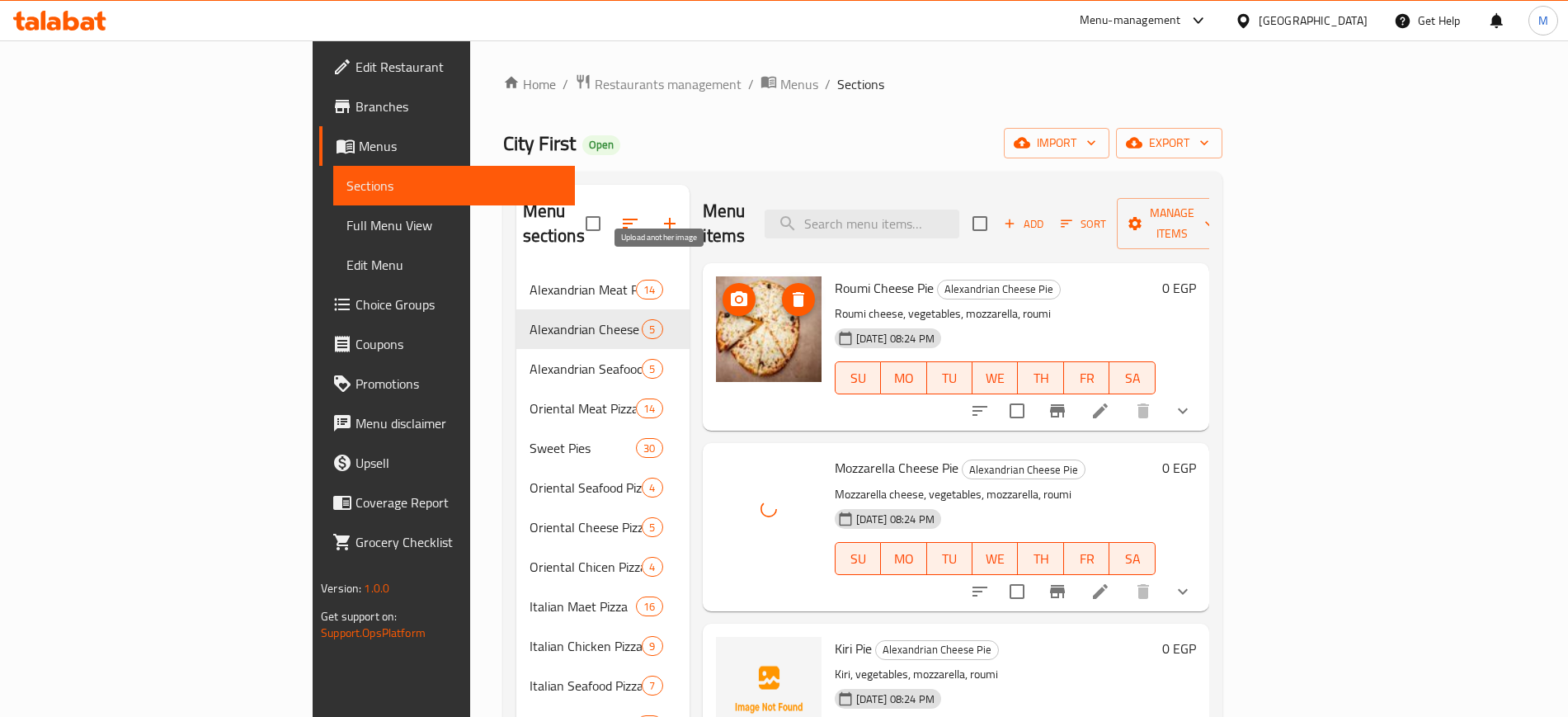
click at [731, 291] on icon "upload picture" at bounding box center [739, 298] width 16 height 15
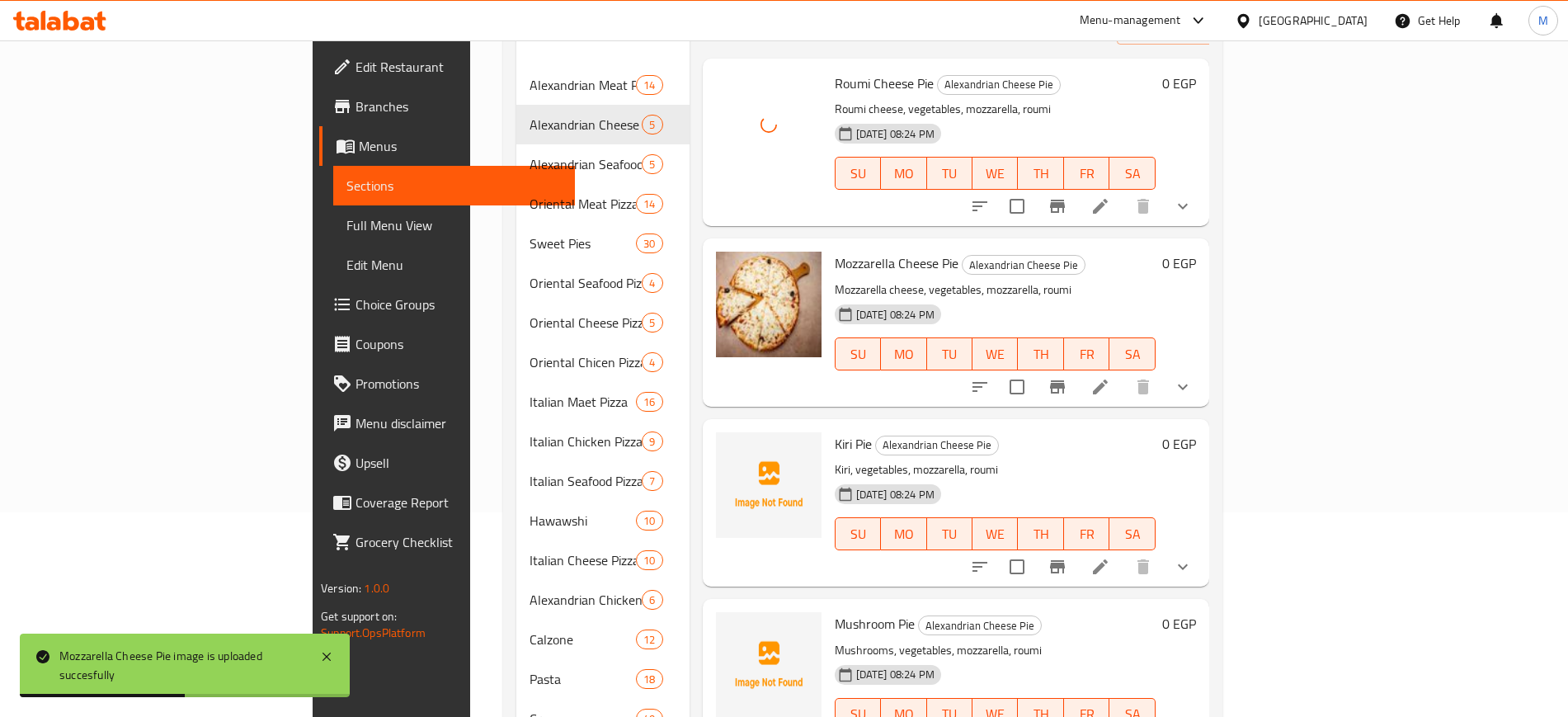
scroll to position [206, 0]
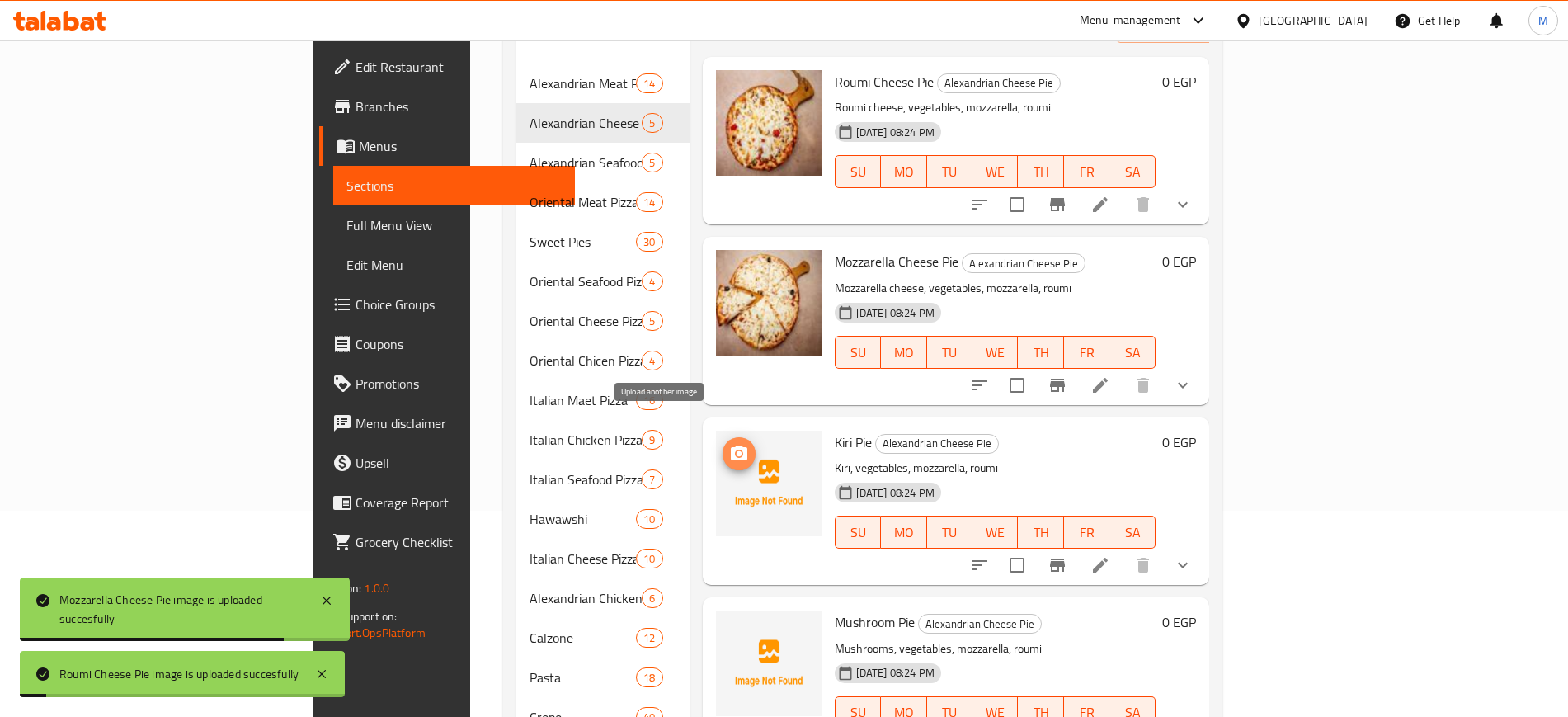
click at [729, 444] on icon "upload picture" at bounding box center [739, 454] width 19 height 19
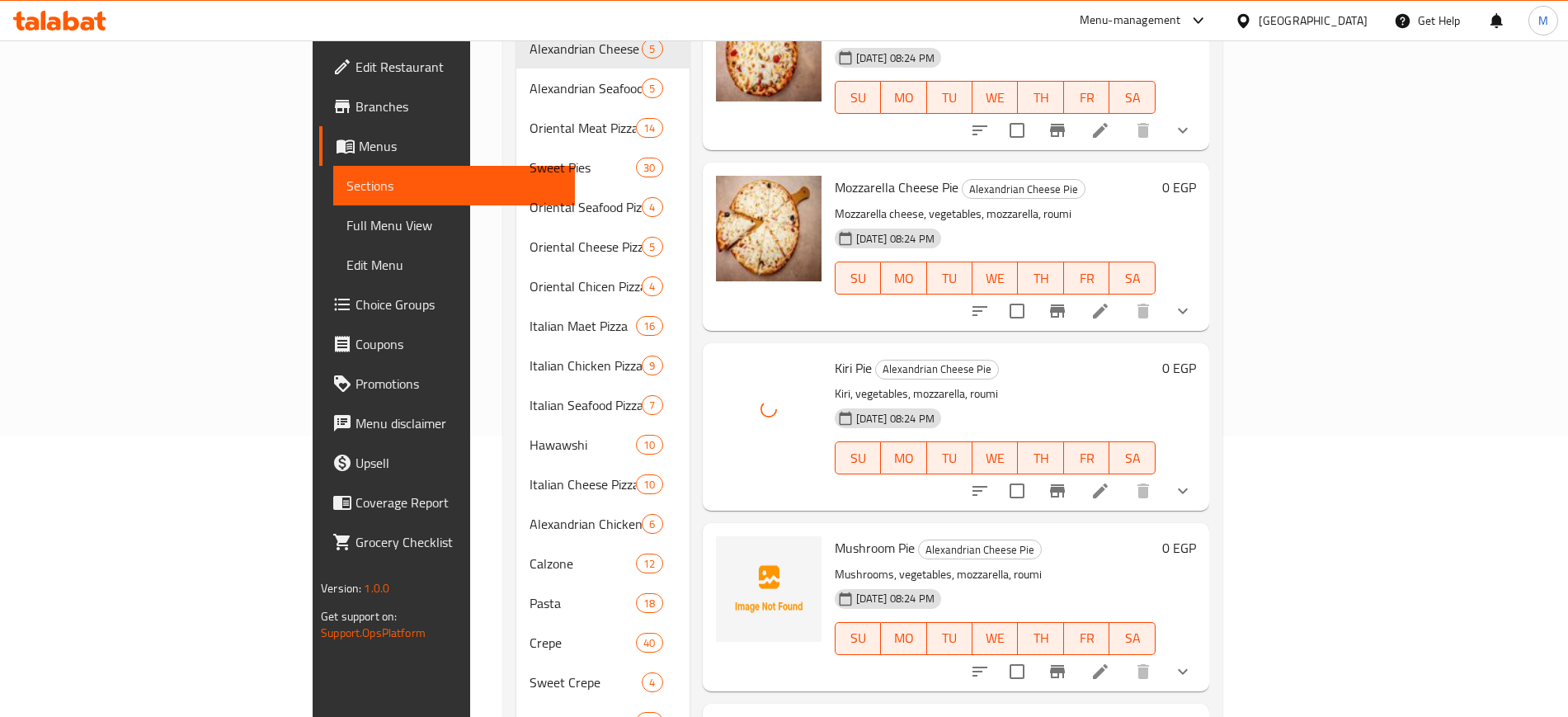
scroll to position [412, 0]
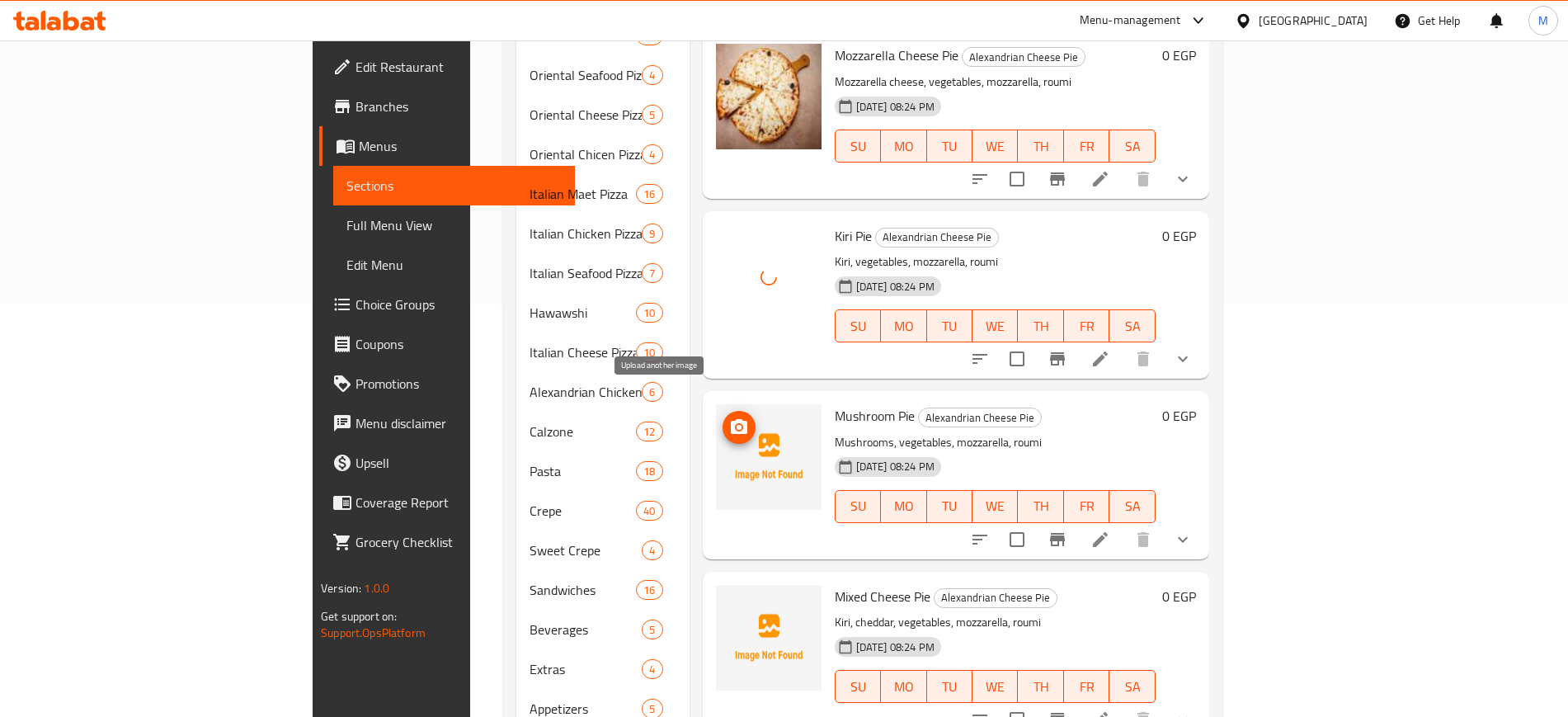
click at [731, 419] on icon "upload picture" at bounding box center [739, 426] width 16 height 15
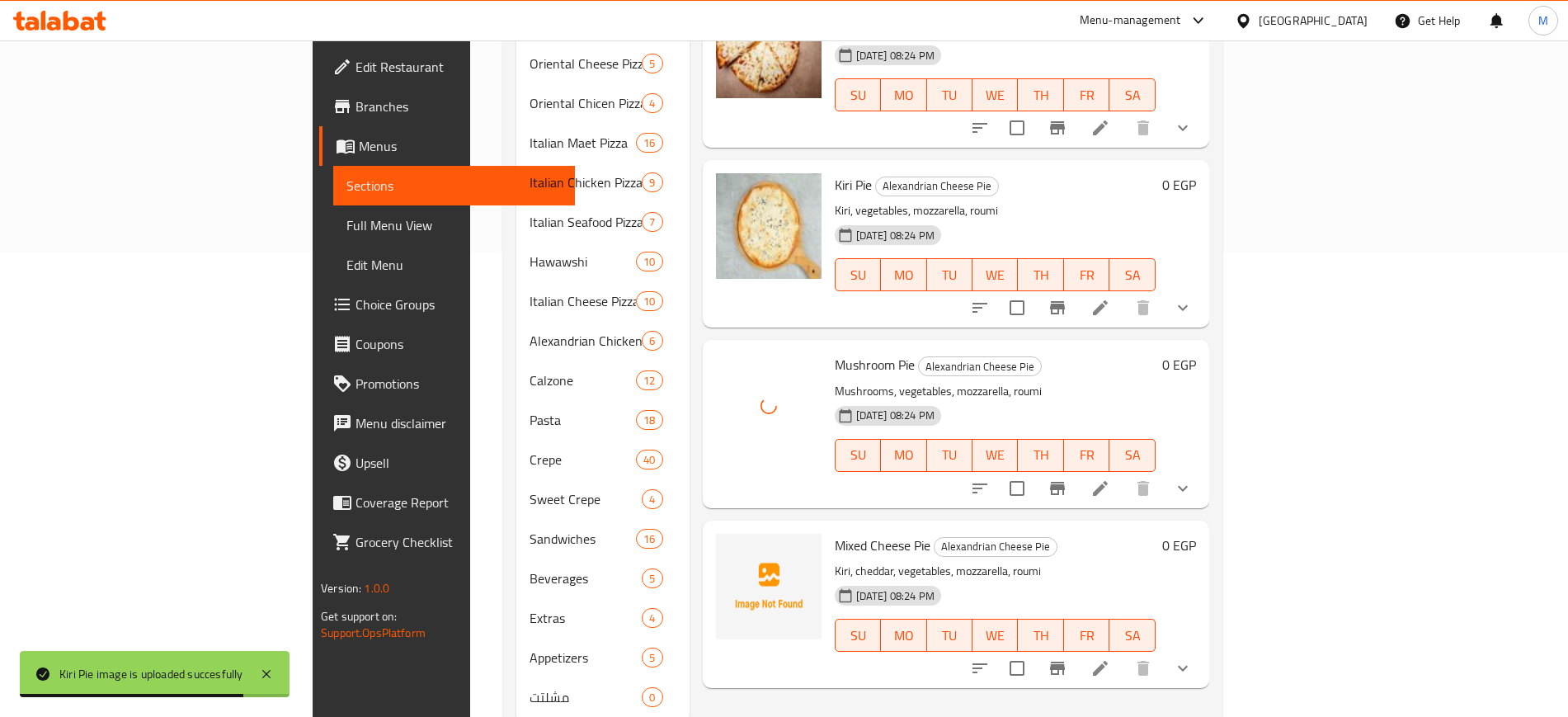
scroll to position [492, 0]
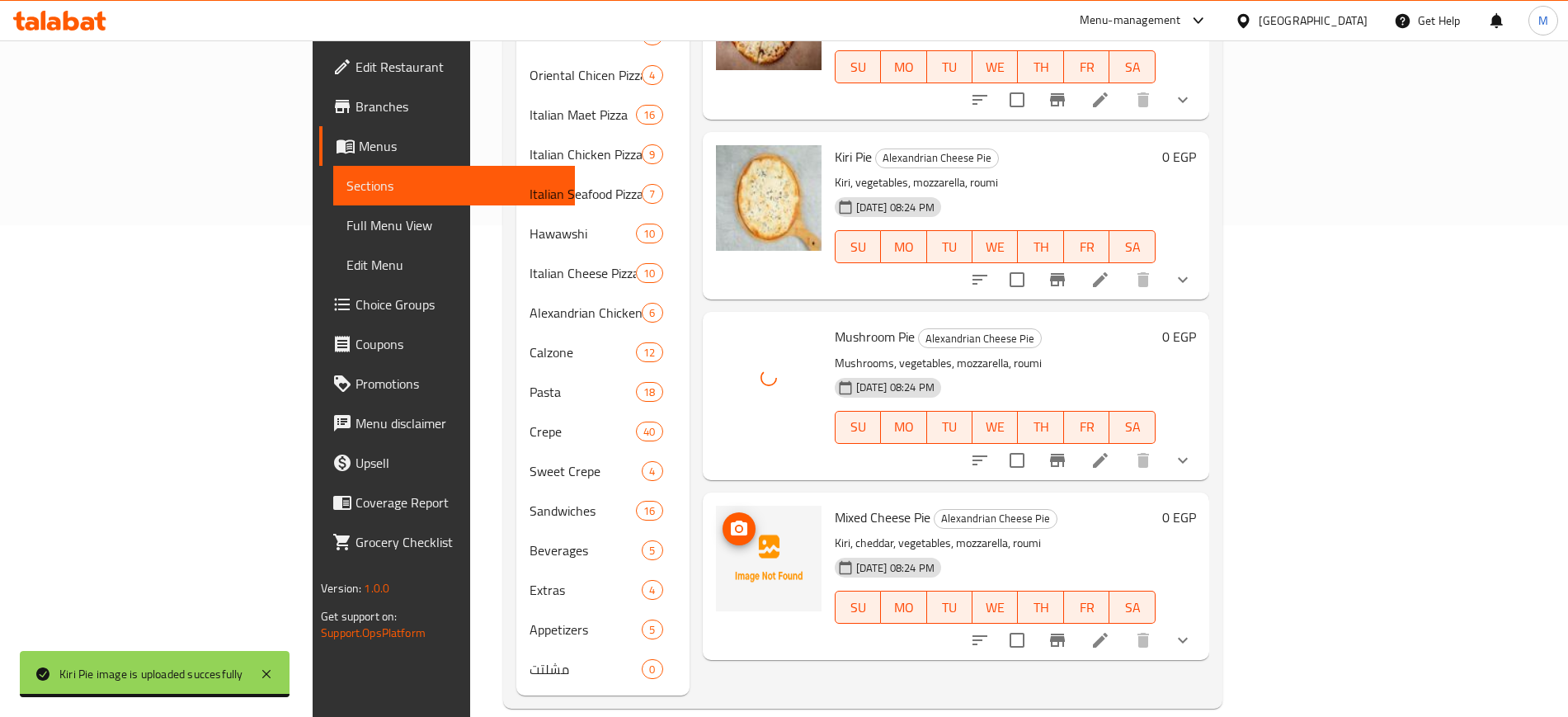
click at [729, 519] on icon "upload picture" at bounding box center [739, 528] width 19 height 19
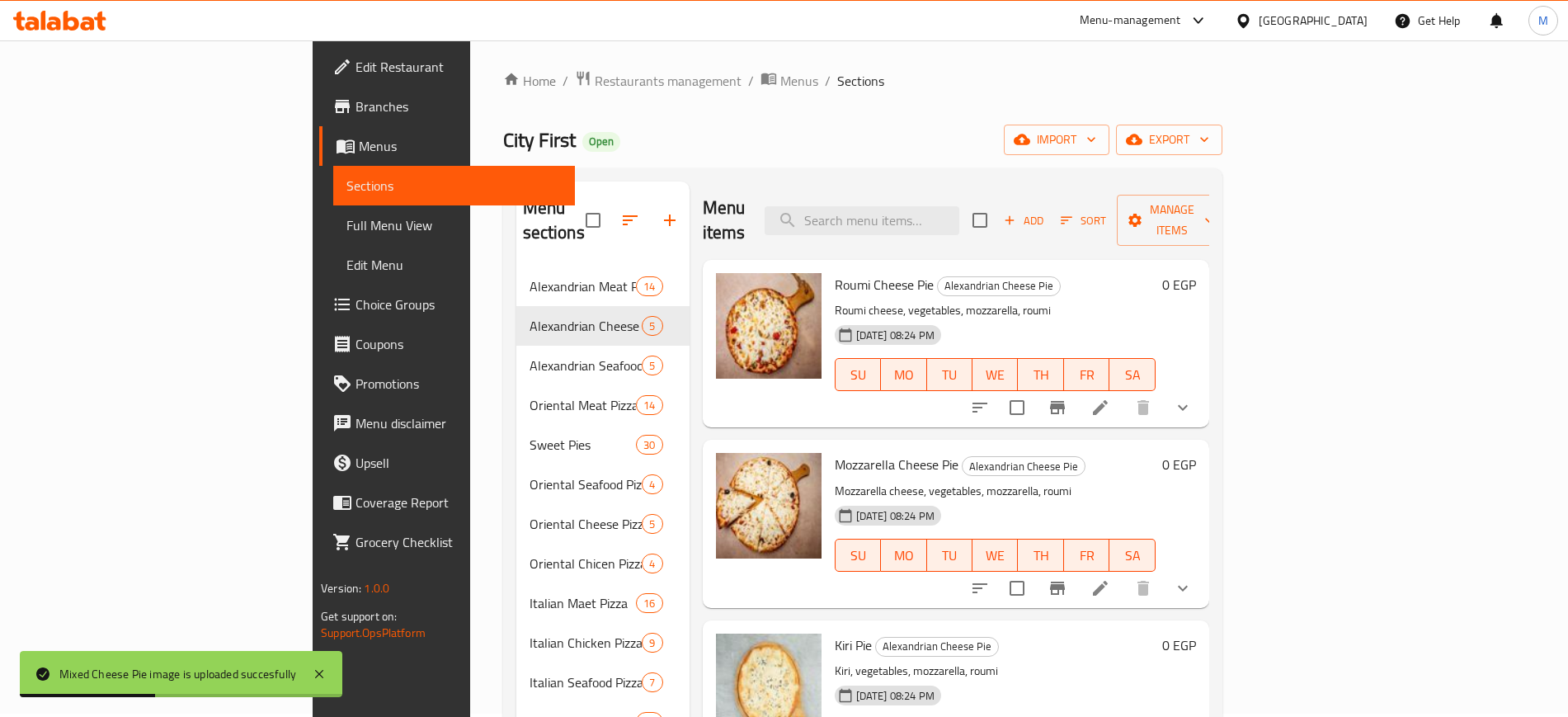
scroll to position [0, 0]
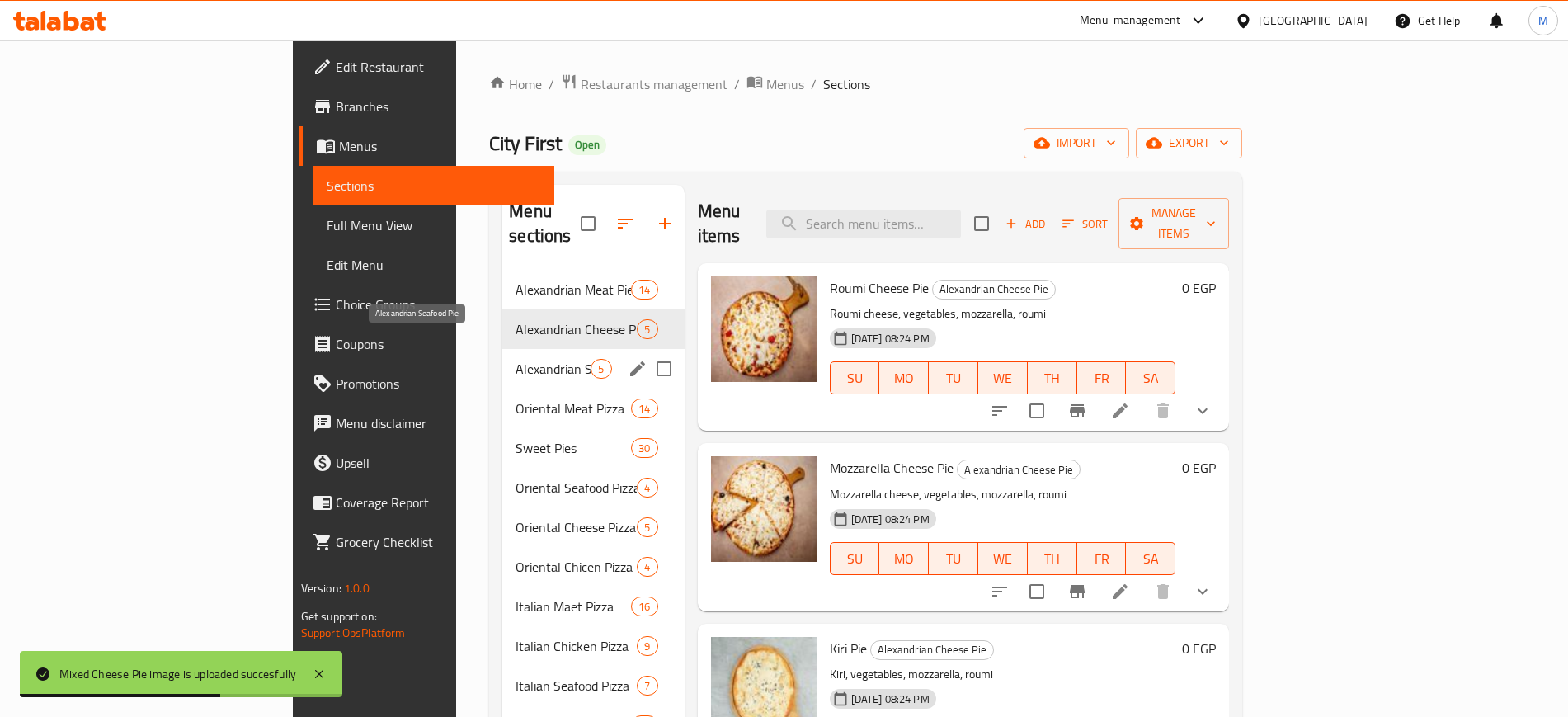
click at [516, 359] on span "Alexandrian Seafood Pie" at bounding box center [553, 369] width 75 height 19
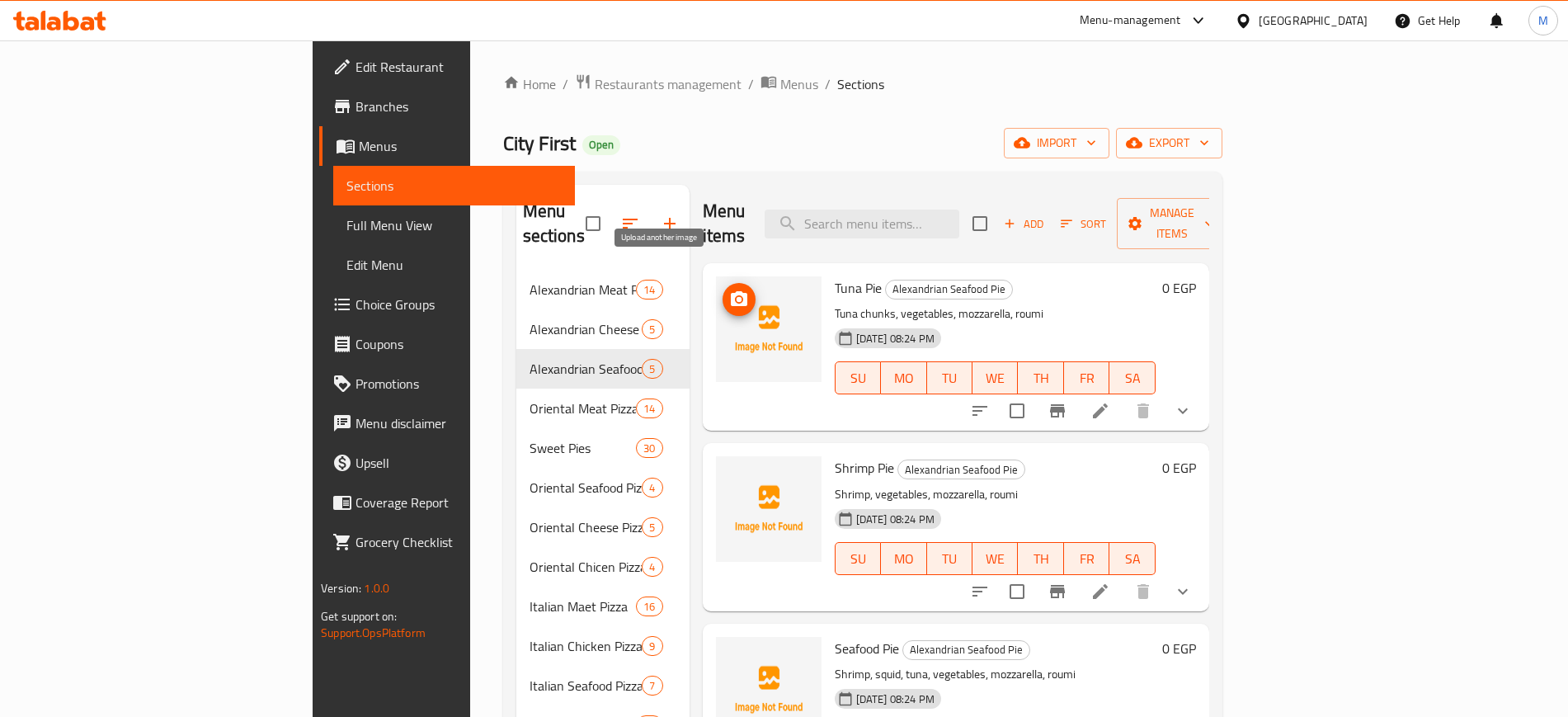
click at [729, 289] on icon "upload picture" at bounding box center [739, 299] width 19 height 19
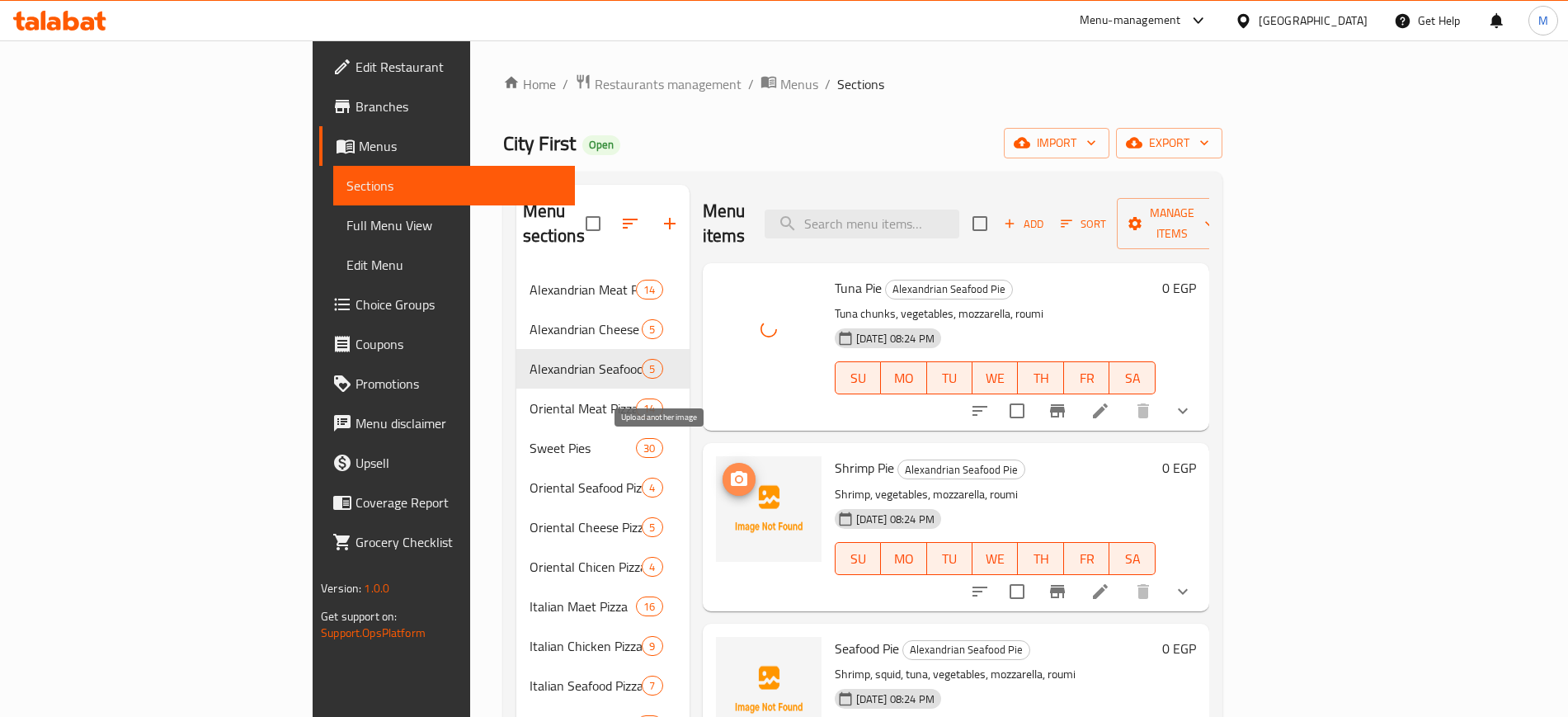
click at [731, 471] on icon "upload picture" at bounding box center [739, 478] width 16 height 15
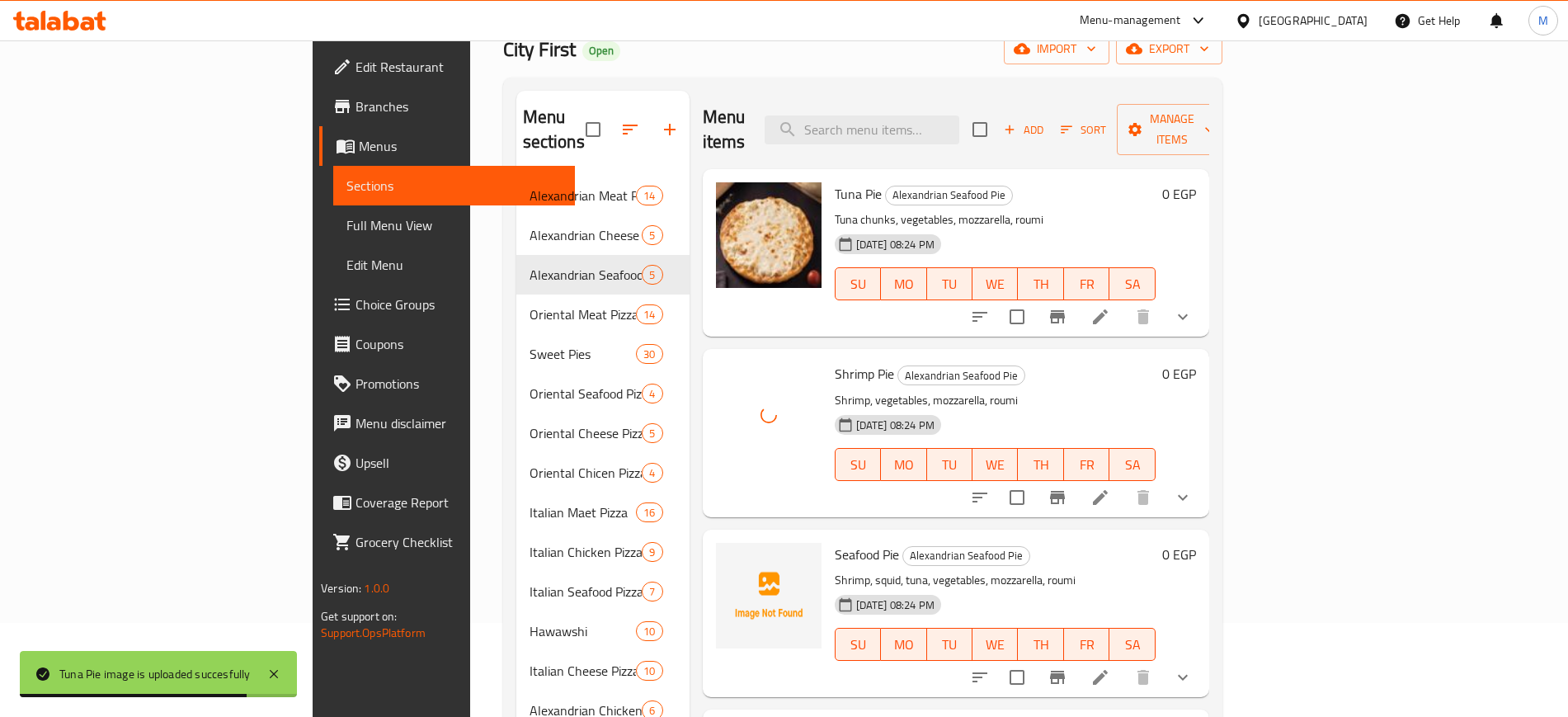
scroll to position [310, 0]
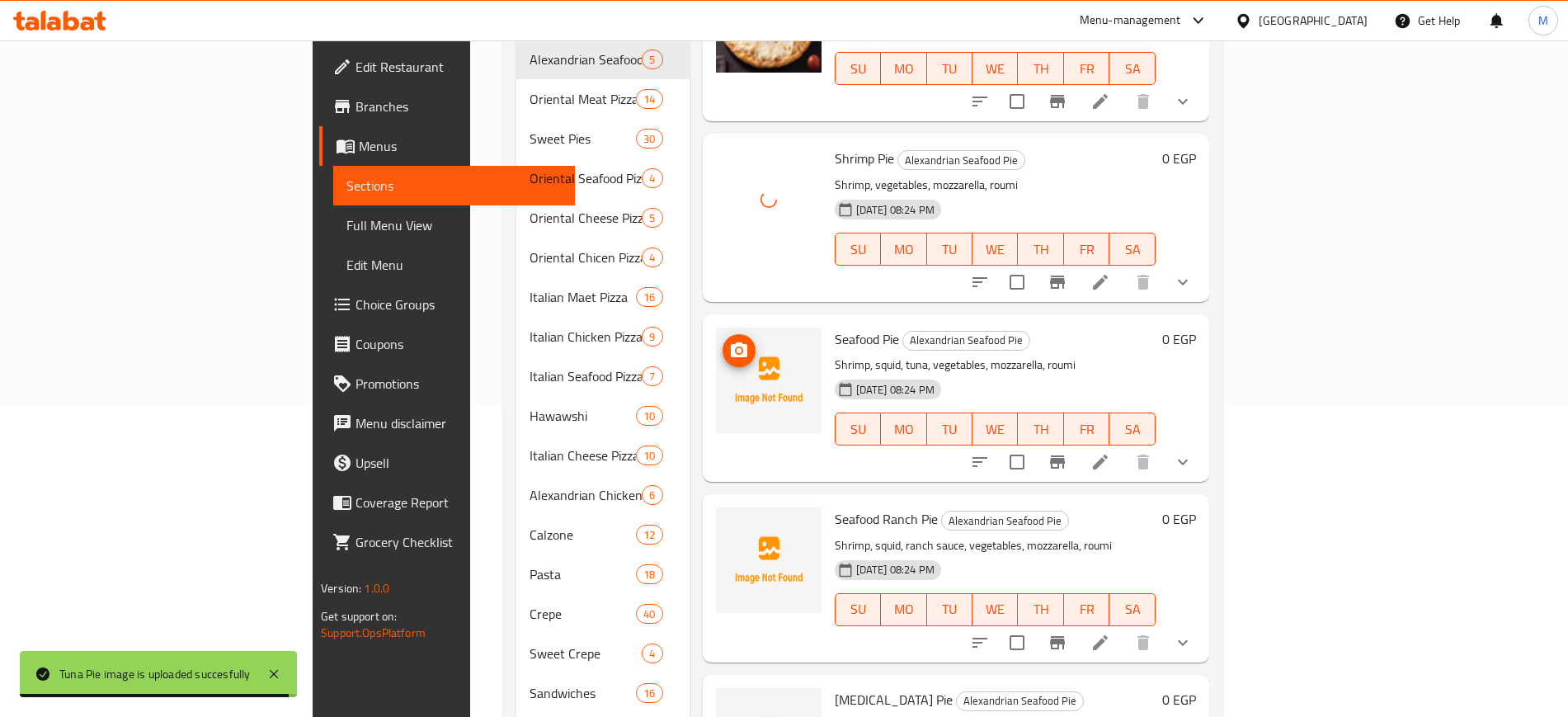
click at [731, 343] on icon "upload picture" at bounding box center [739, 349] width 16 height 15
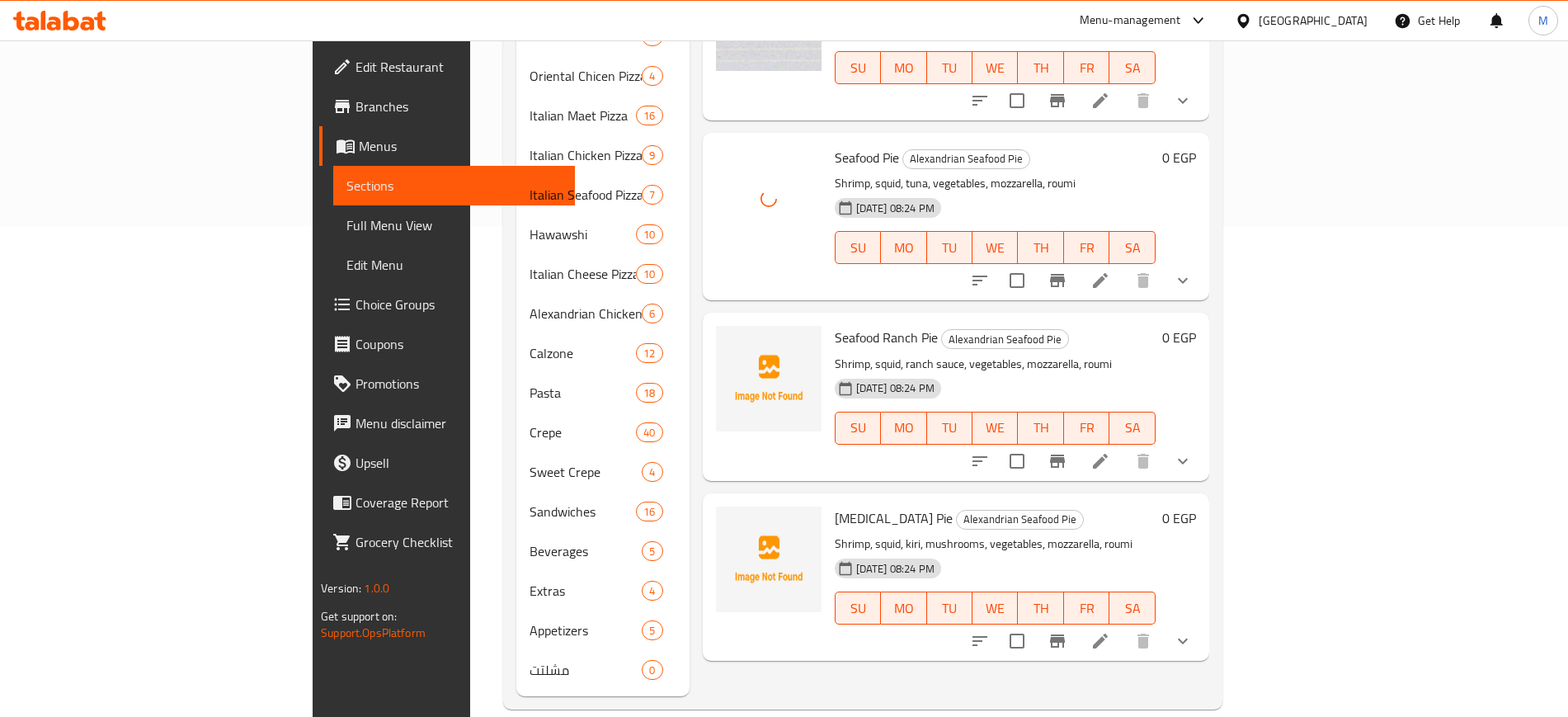
scroll to position [492, 0]
click at [731, 340] on icon "upload picture" at bounding box center [739, 346] width 16 height 15
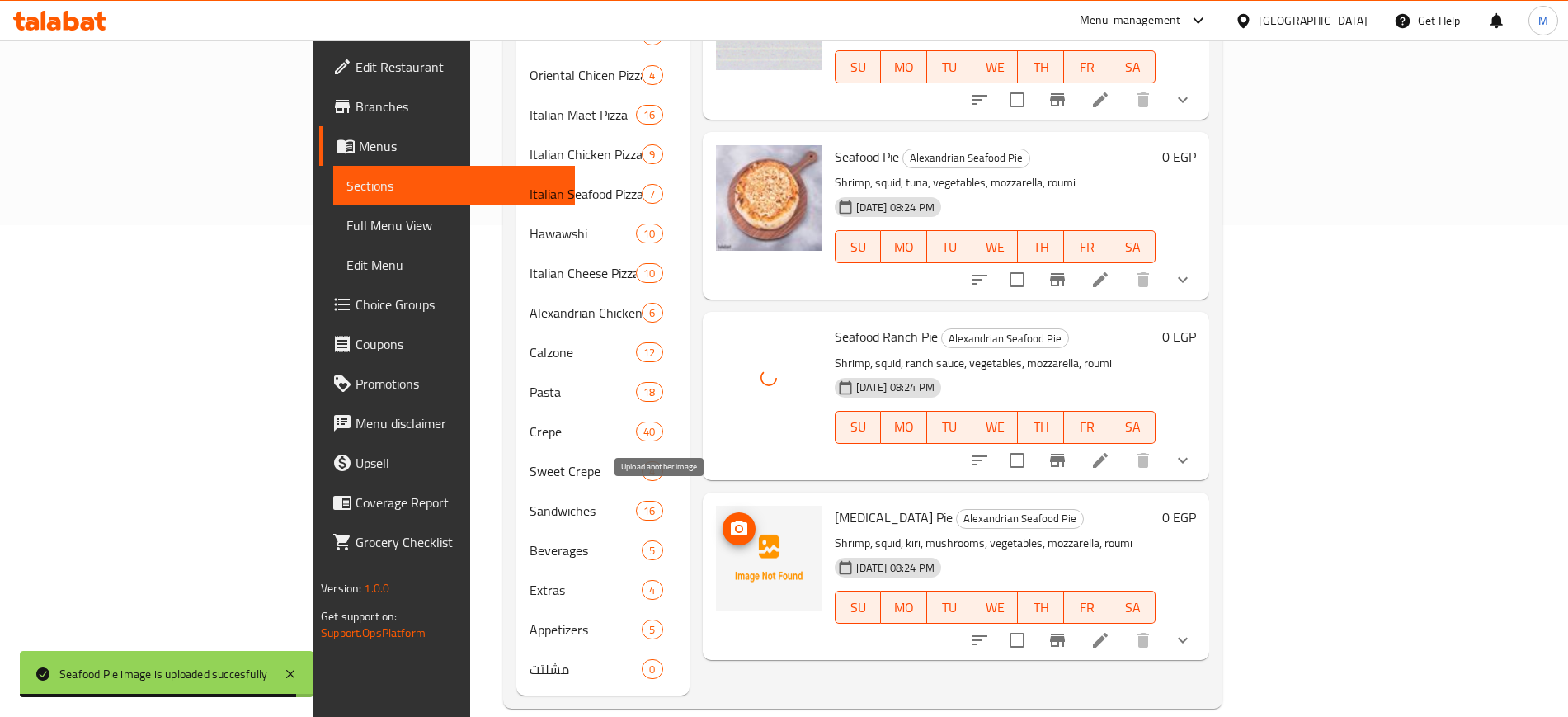
click at [731, 521] on icon "upload picture" at bounding box center [739, 527] width 16 height 15
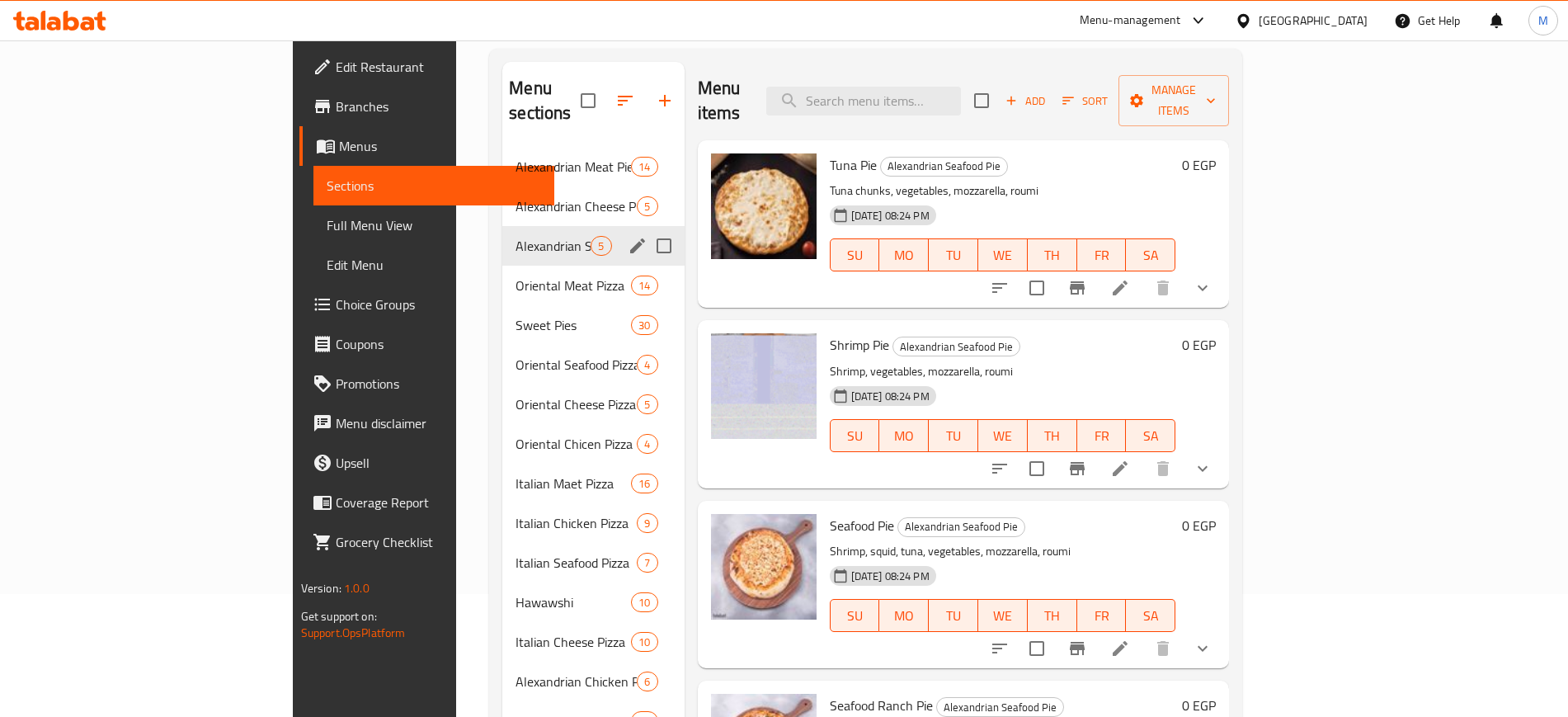
scroll to position [79, 0]
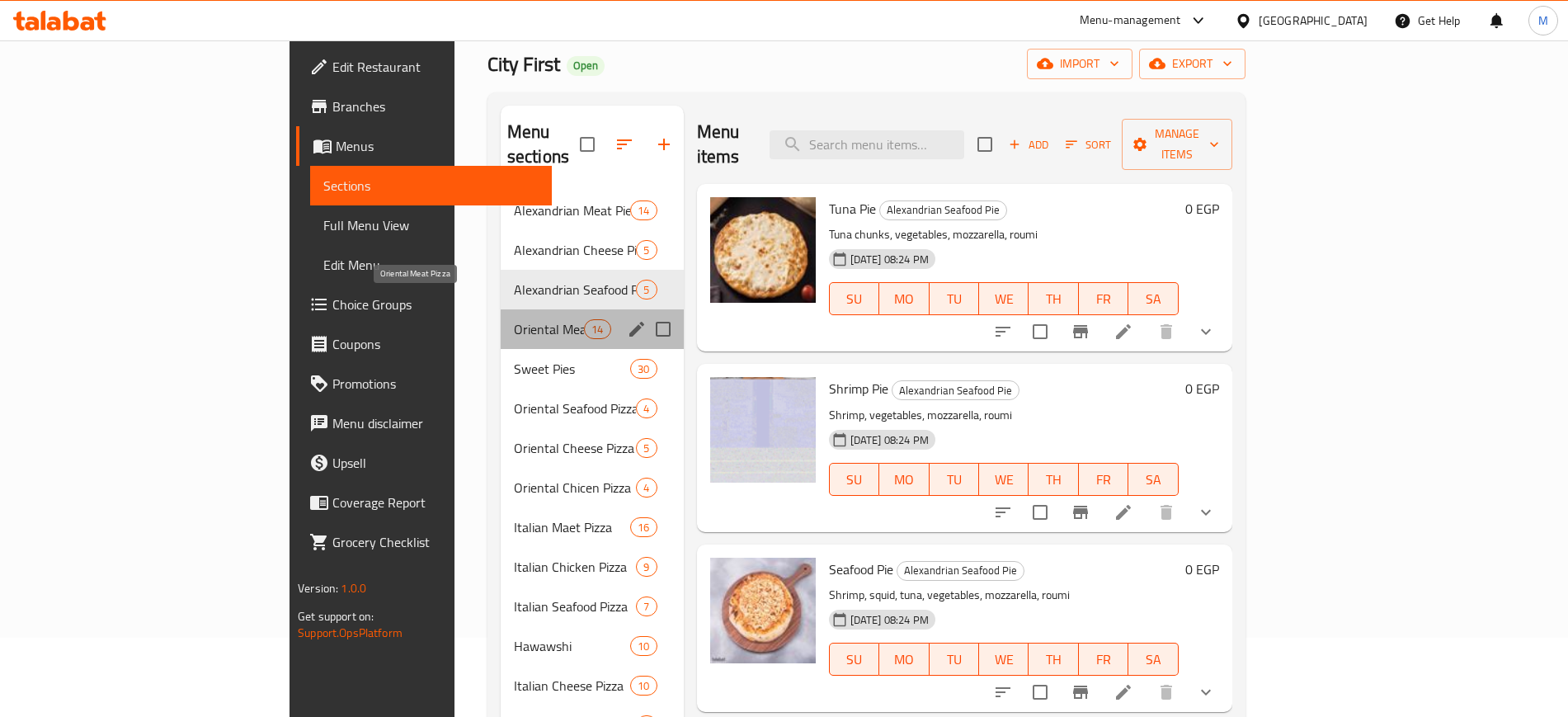
click at [514, 319] on span "Oriental Meat Pizza" at bounding box center [548, 329] width 70 height 19
